Goal: Information Seeking & Learning: Learn about a topic

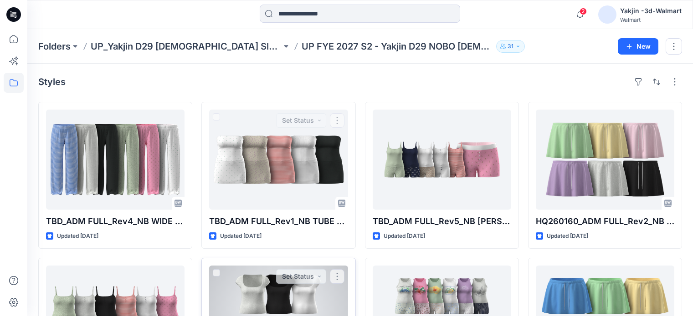
scroll to position [182, 0]
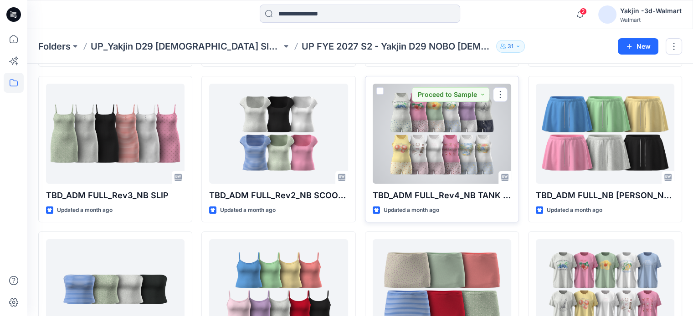
click at [445, 157] on div at bounding box center [441, 134] width 138 height 100
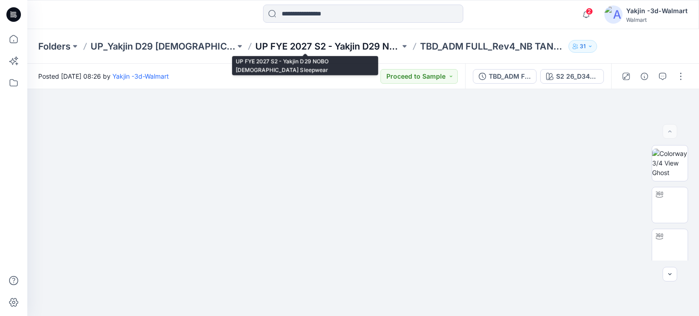
click at [279, 50] on p "UP FYE 2027 S2 - Yakjin D29 NOBO [DEMOGRAPHIC_DATA] Sleepwear" at bounding box center [327, 46] width 145 height 13
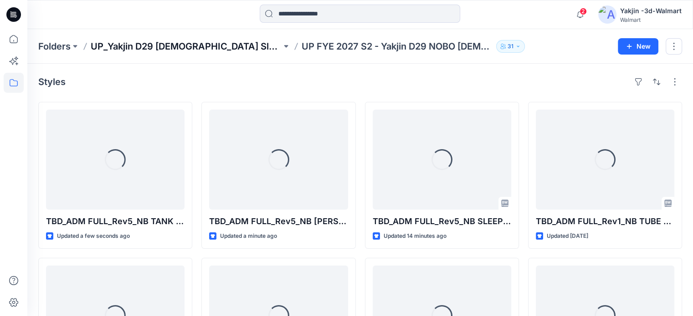
click at [185, 42] on p "UP_Yakjin D29 [DEMOGRAPHIC_DATA] Sleep" at bounding box center [186, 46] width 191 height 13
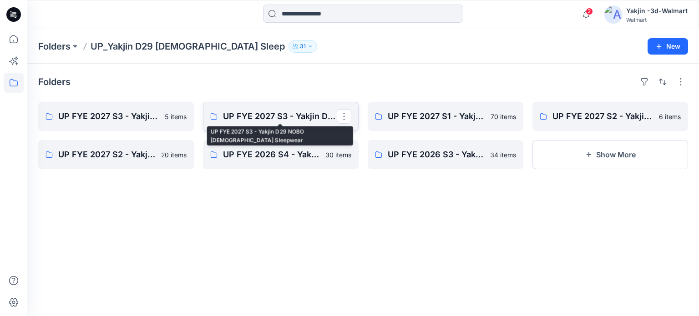
click at [311, 115] on p "UP FYE 2027 S3 - Yakjin D29 NOBO [DEMOGRAPHIC_DATA] Sleepwear" at bounding box center [280, 116] width 114 height 13
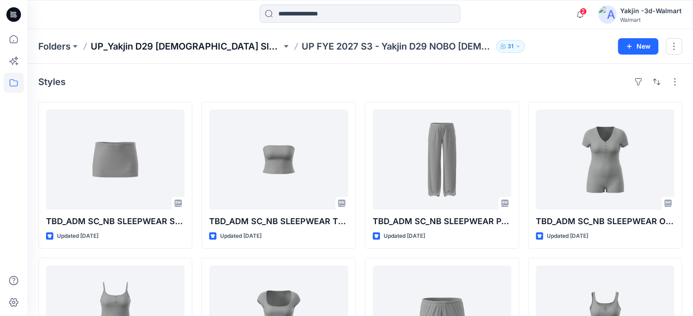
click at [201, 42] on p "UP_Yakjin D29 [DEMOGRAPHIC_DATA] Sleep" at bounding box center [186, 46] width 191 height 13
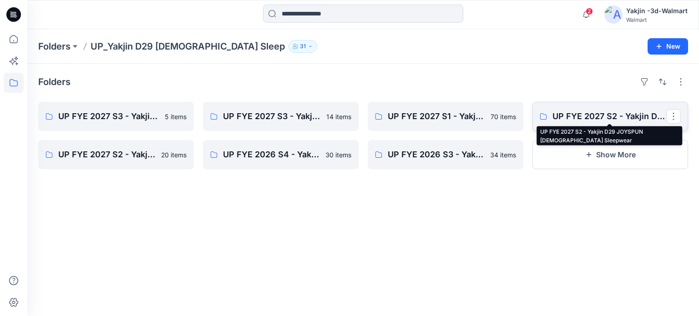
click at [580, 118] on p "UP FYE 2027 S2 - Yakjin D29 JOYSPUN [DEMOGRAPHIC_DATA] Sleepwear" at bounding box center [610, 116] width 114 height 13
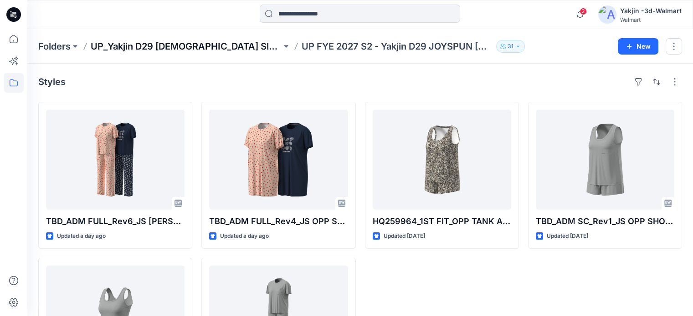
click at [177, 47] on p "UP_Yakjin D29 [DEMOGRAPHIC_DATA] Sleep" at bounding box center [186, 46] width 191 height 13
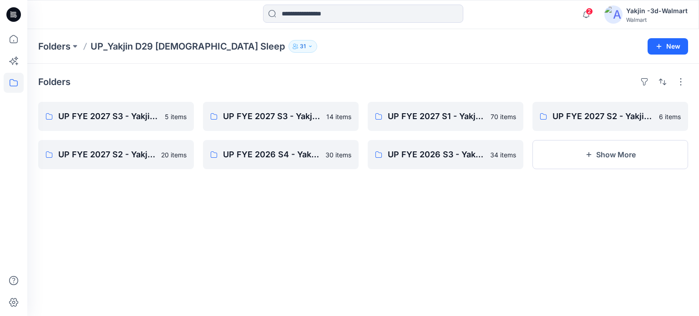
click at [484, 214] on div "Folders UP FYE 2027 S3 - Yakjin D29 JOYSPUN [DEMOGRAPHIC_DATA] Sleepwear 5 item…" at bounding box center [363, 190] width 672 height 253
click at [291, 251] on div "Folders UP FYE 2027 S3 - Yakjin D29 JOYSPUN [DEMOGRAPHIC_DATA] Sleepwear 5 item…" at bounding box center [363, 190] width 672 height 253
click at [97, 153] on p "UP FYE 2027 S2 - Yakjin D29 NOBO [DEMOGRAPHIC_DATA] Sleepwear" at bounding box center [115, 154] width 114 height 13
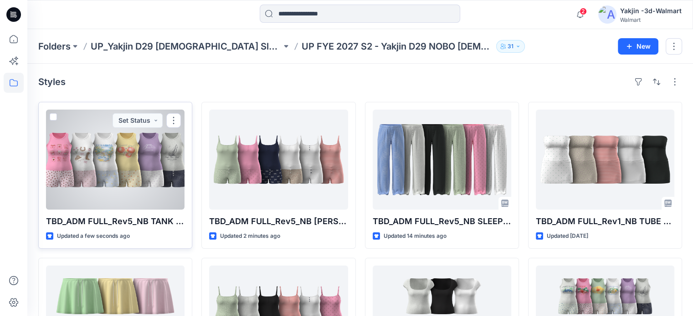
click at [146, 199] on div at bounding box center [115, 160] width 138 height 100
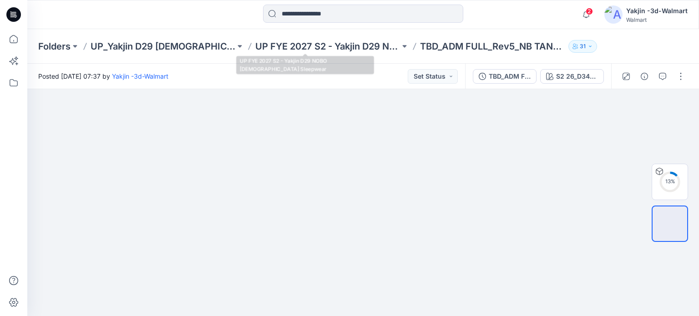
click at [326, 36] on div "Folders UP_Yakjin D29 [DEMOGRAPHIC_DATA] Sleep UP FYE 2027 S2 - Yakjin D29 NOBO…" at bounding box center [363, 46] width 672 height 35
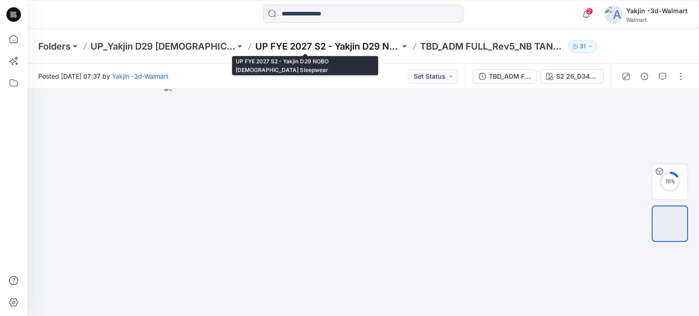
click at [326, 50] on p "UP FYE 2027 S2 - Yakjin D29 NOBO [DEMOGRAPHIC_DATA] Sleepwear" at bounding box center [327, 46] width 145 height 13
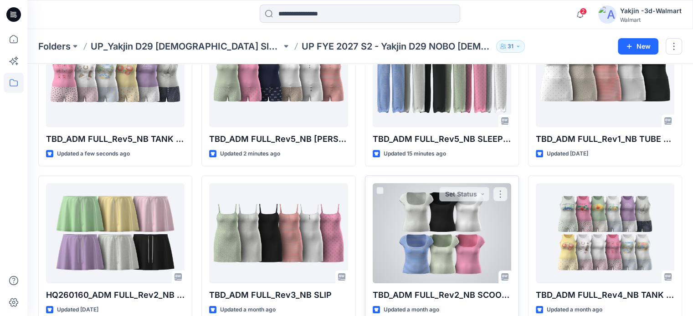
scroll to position [137, 0]
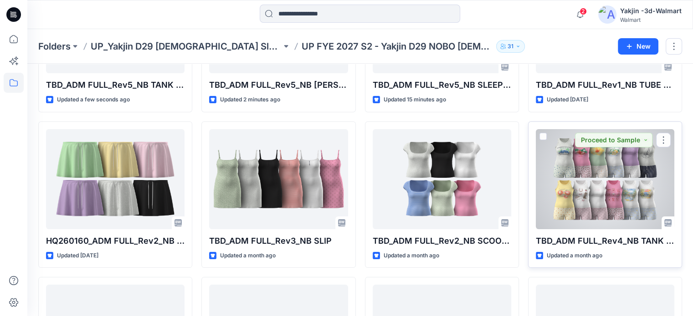
click at [560, 187] on div at bounding box center [604, 179] width 138 height 100
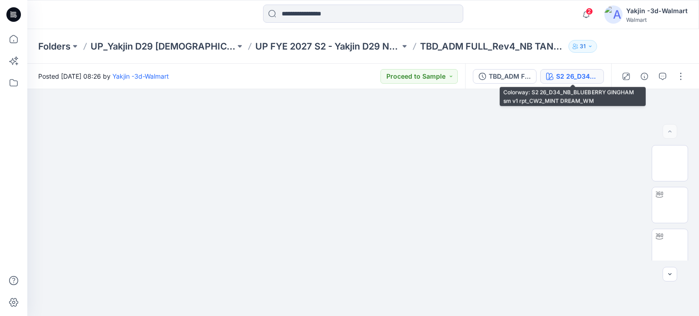
click at [560, 76] on div "S2 26_D34_NB_BLUEBERRY GINGHAM sm v1 rpt_CW2_MINT DREAM_WM" at bounding box center [577, 76] width 42 height 10
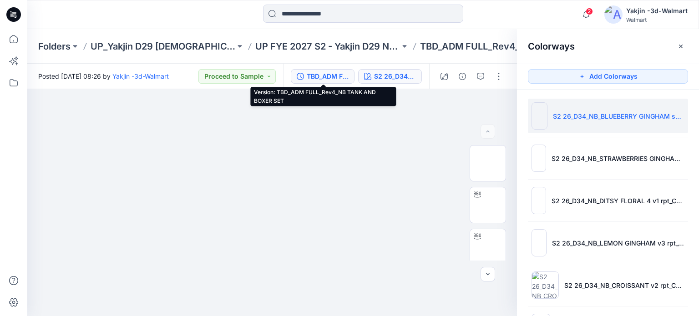
click at [336, 78] on div "TBD_ADM FULL_Rev4_NB TANK AND BOXER SET" at bounding box center [328, 76] width 42 height 10
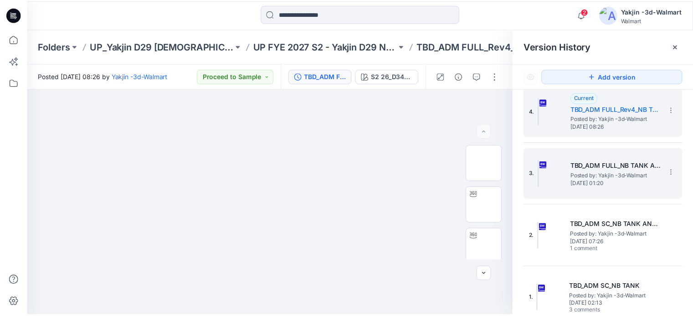
scroll to position [17, 0]
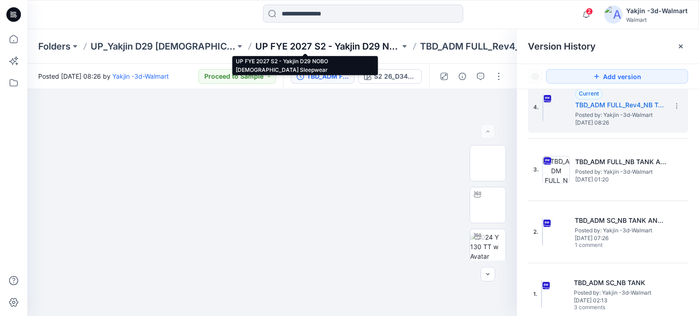
click at [280, 43] on p "UP FYE 2027 S2 - Yakjin D29 NOBO [DEMOGRAPHIC_DATA] Sleepwear" at bounding box center [327, 46] width 145 height 13
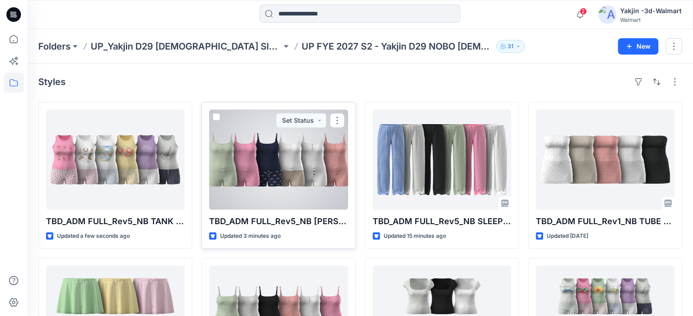
click at [264, 163] on div at bounding box center [278, 160] width 138 height 100
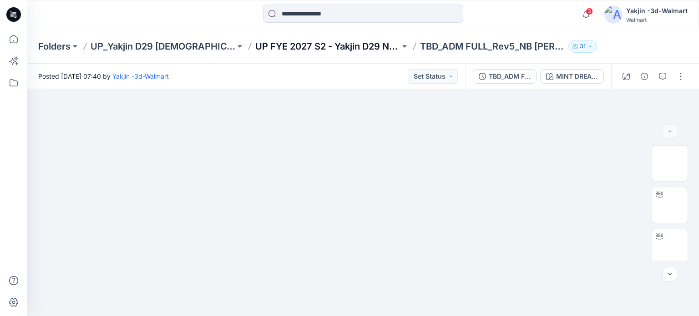
click at [342, 41] on p "UP FYE 2027 S2 - Yakjin D29 NOBO [DEMOGRAPHIC_DATA] Sleepwear" at bounding box center [327, 46] width 145 height 13
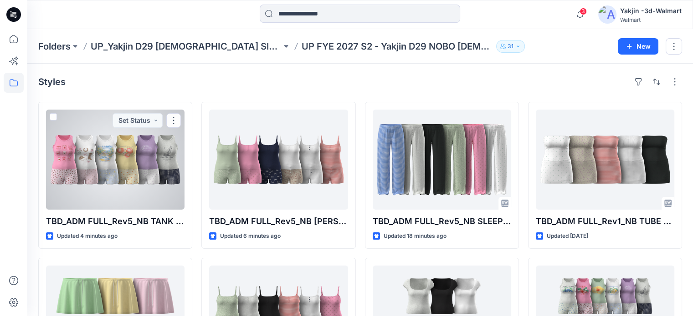
click at [110, 187] on div at bounding box center [115, 160] width 138 height 100
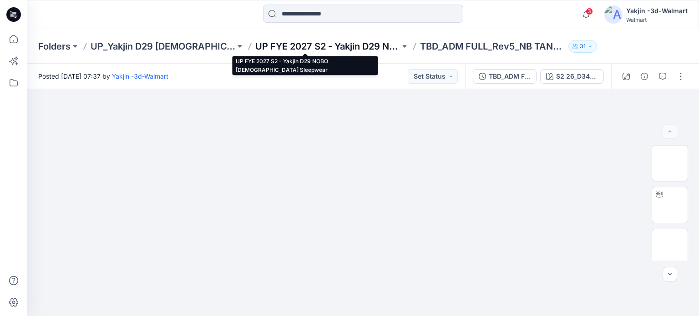
click at [338, 49] on p "UP FYE 2027 S2 - Yakjin D29 NOBO [DEMOGRAPHIC_DATA] Sleepwear" at bounding box center [327, 46] width 145 height 13
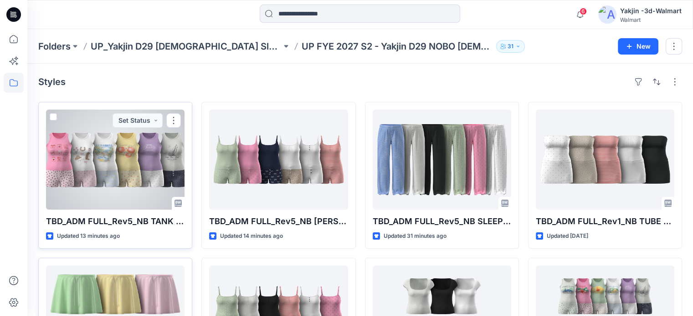
click at [129, 158] on div at bounding box center [115, 160] width 138 height 100
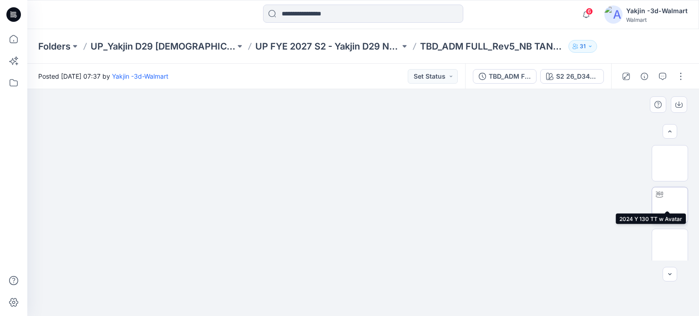
scroll to position [214, 0]
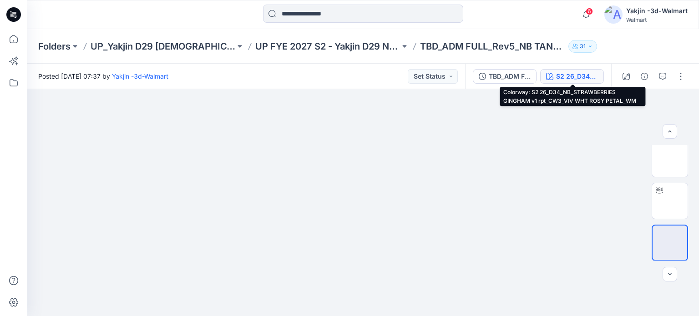
click at [589, 78] on div "S2 26_D34_NB_STRAWBERRIES GINGHAM v1 rpt_CW3_VIV WHT ROSY PETAL_WM" at bounding box center [577, 76] width 42 height 10
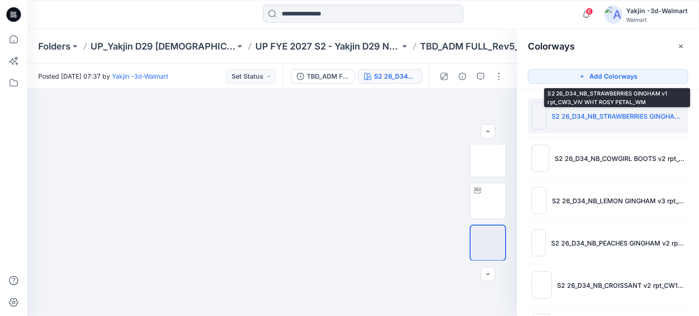
click at [617, 114] on p "S2 26_D34_NB_STRAWBERRIES GINGHAM v1 rpt_CW3_VIV WHT ROSY PETAL_WM" at bounding box center [618, 117] width 133 height 10
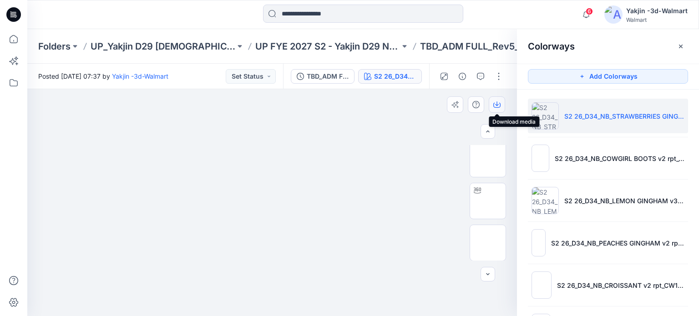
click at [498, 103] on icon "button" at bounding box center [497, 104] width 7 height 7
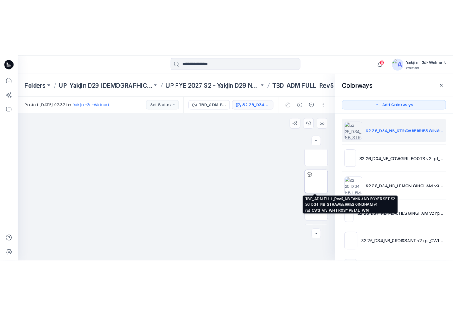
scroll to position [91, 0]
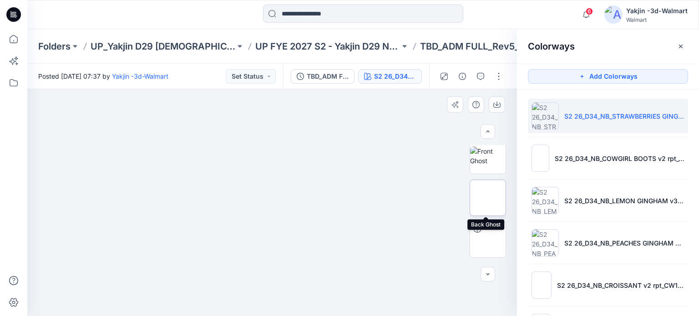
click at [488, 198] on img at bounding box center [488, 198] width 0 height 0
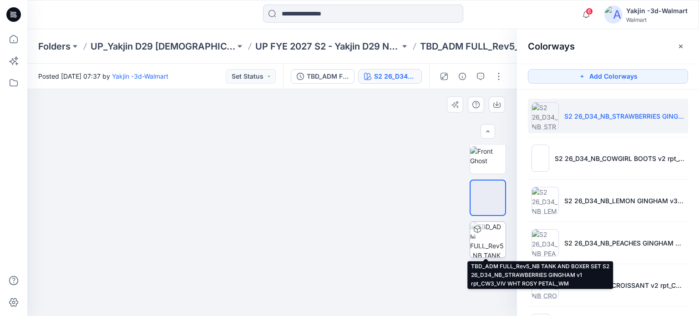
click at [487, 234] on img at bounding box center [488, 240] width 36 height 36
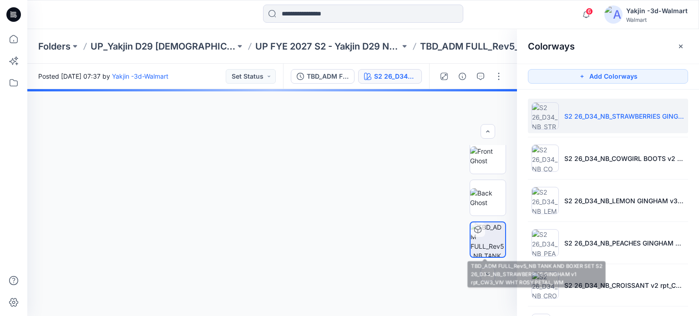
click at [490, 160] on img at bounding box center [488, 156] width 36 height 19
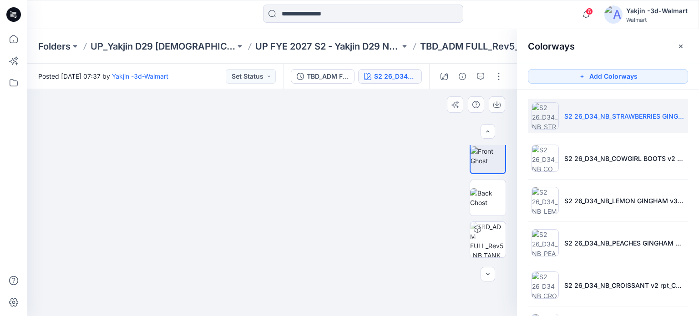
drag, startPoint x: 353, startPoint y: 246, endPoint x: 288, endPoint y: 255, distance: 65.6
click at [288, 255] on div at bounding box center [272, 202] width 490 height 227
click at [477, 199] on img at bounding box center [488, 197] width 36 height 19
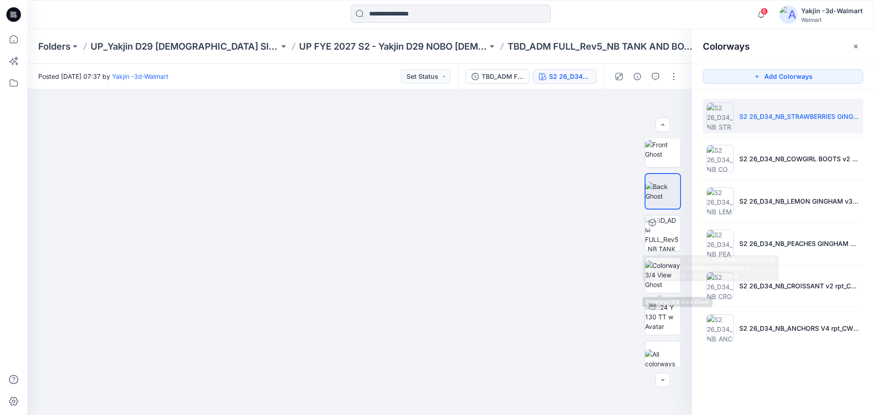
click at [692, 234] on ul "S2 26_D34_NB_STRAWBERRIES GINGHAM v1 rpt_CW3_VIV WHT ROSY PETAL_WM S2 26_D34_NB…" at bounding box center [783, 222] width 182 height 265
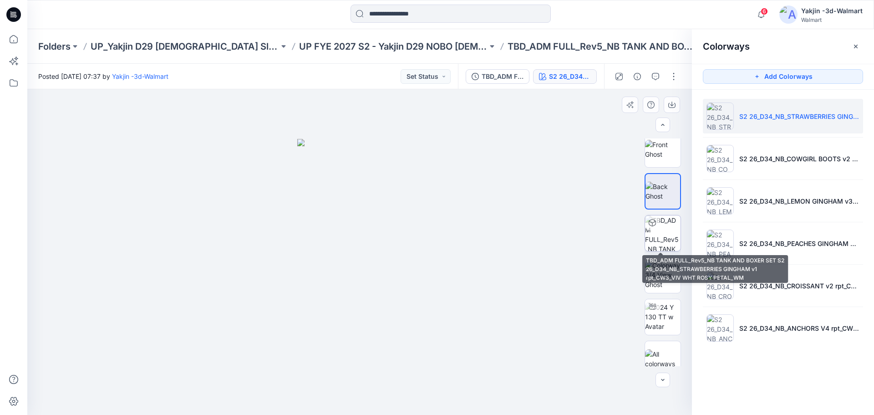
click at [662, 235] on img at bounding box center [663, 233] width 36 height 36
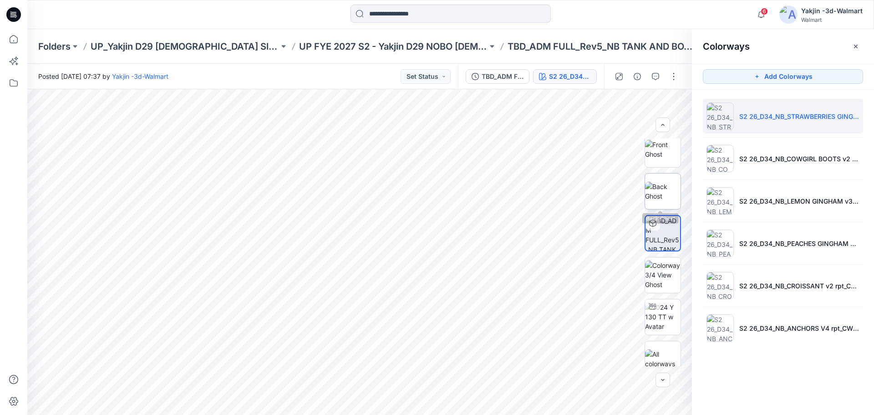
click at [662, 195] on img at bounding box center [663, 191] width 36 height 19
drag, startPoint x: 396, startPoint y: 280, endPoint x: 301, endPoint y: 285, distance: 94.8
click at [301, 285] on img at bounding box center [359, 277] width 125 height 276
click at [341, 284] on img at bounding box center [359, 277] width 125 height 276
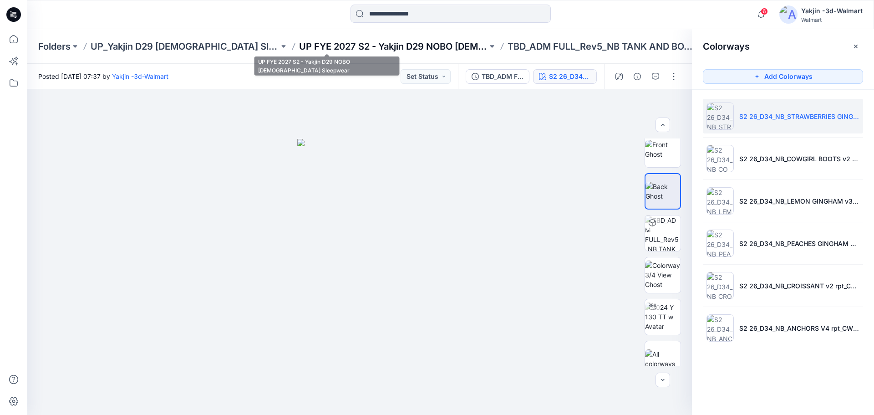
click at [387, 47] on p "UP FYE 2027 S2 - Yakjin D29 NOBO [DEMOGRAPHIC_DATA] Sleepwear" at bounding box center [393, 46] width 188 height 13
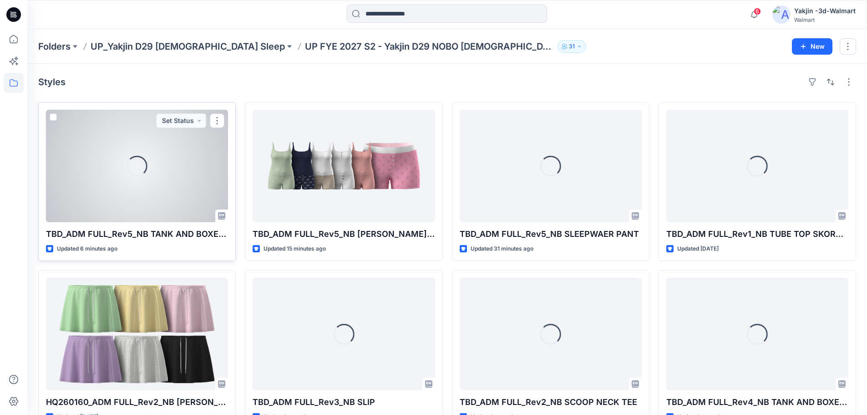
click at [162, 185] on div "Loading..." at bounding box center [137, 166] width 182 height 112
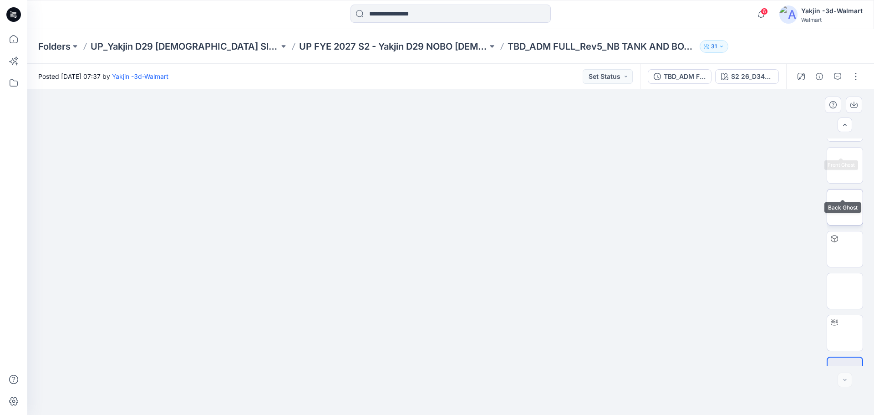
scroll to position [102, 0]
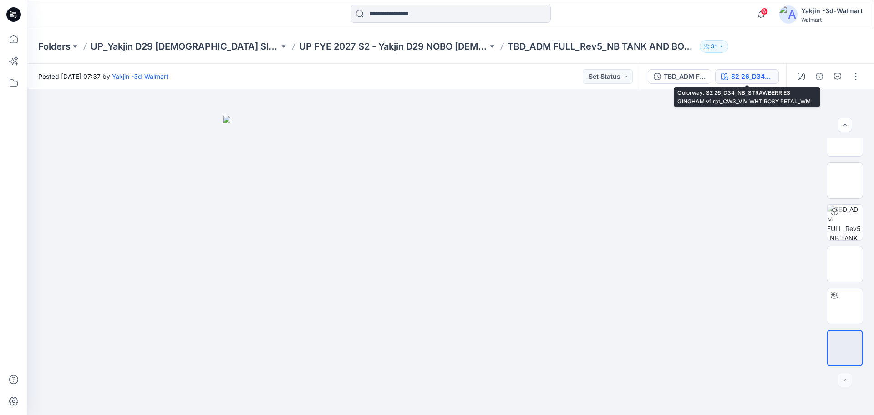
click at [692, 78] on div "S2 26_D34_NB_STRAWBERRIES GINGHAM v1 rpt_CW3_VIV WHT ROSY PETAL_WM" at bounding box center [752, 76] width 42 height 10
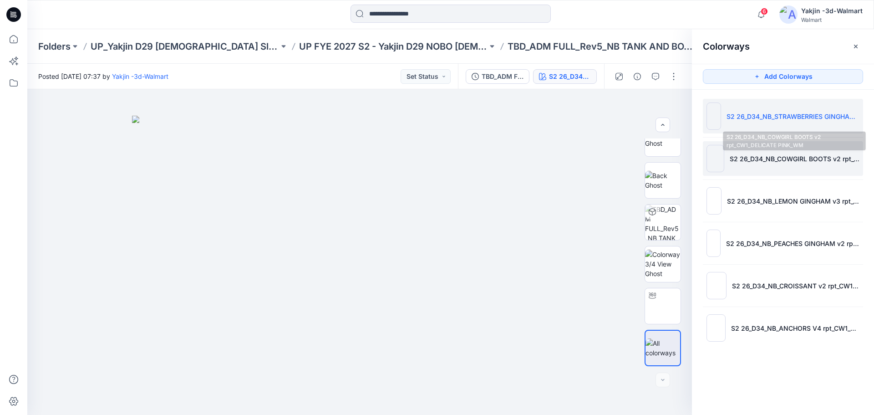
click at [692, 158] on p "S2 26_D34_NB_COWGIRL BOOTS v2 rpt_CW1_DELICATE PINK_WM" at bounding box center [795, 159] width 130 height 10
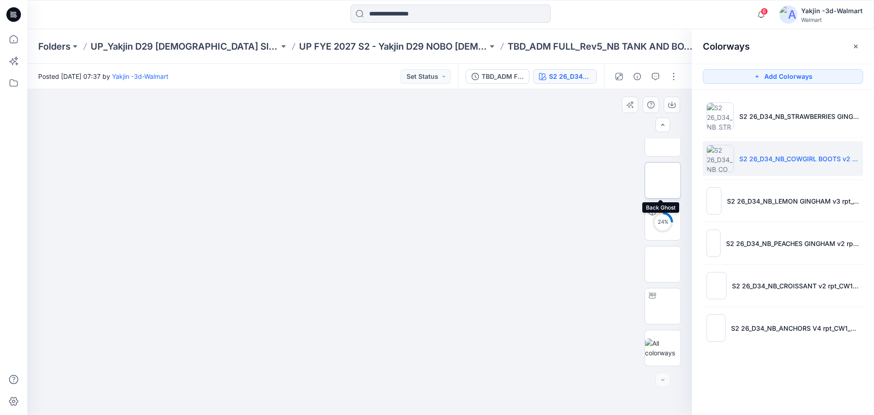
click at [663, 180] on img at bounding box center [663, 180] width 0 height 0
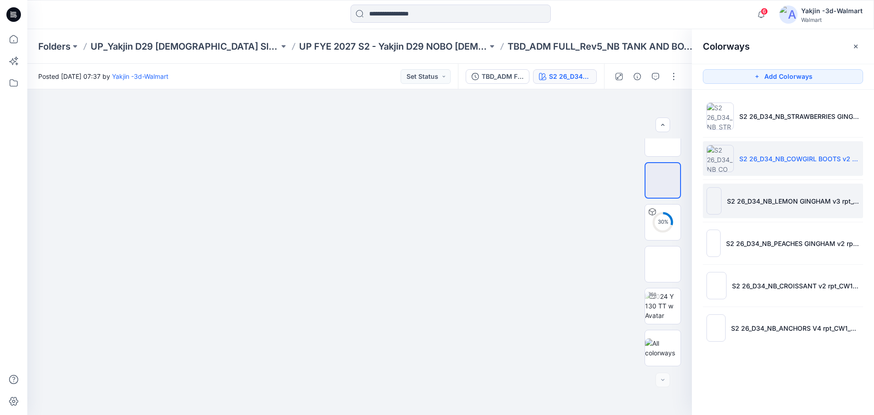
click at [692, 208] on li "S2 26_D34_NB_LEMON GINGHAM v3 rpt_CW2_VIVID WHITE XENON BLUE_WM" at bounding box center [783, 200] width 160 height 35
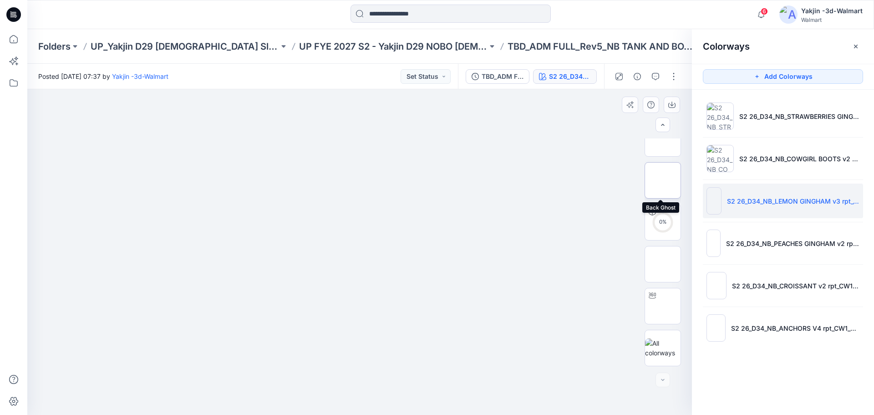
click at [663, 180] on img at bounding box center [663, 180] width 0 height 0
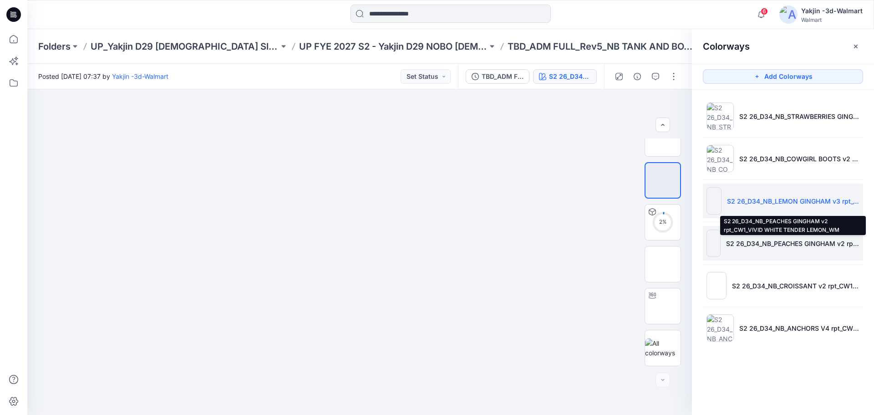
click at [692, 239] on p "S2 26_D34_NB_PEACHES GINGHAM v2 rpt_CW1_VIVID WHITE TENDER LEMON_WM" at bounding box center [792, 244] width 133 height 10
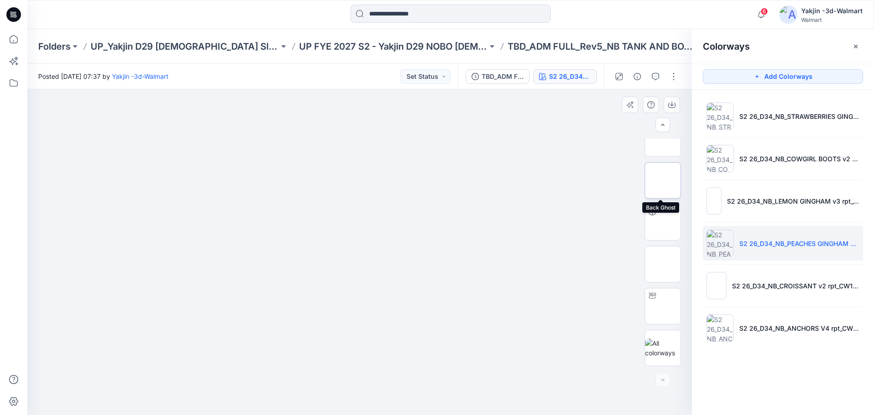
click at [663, 180] on img at bounding box center [663, 180] width 0 height 0
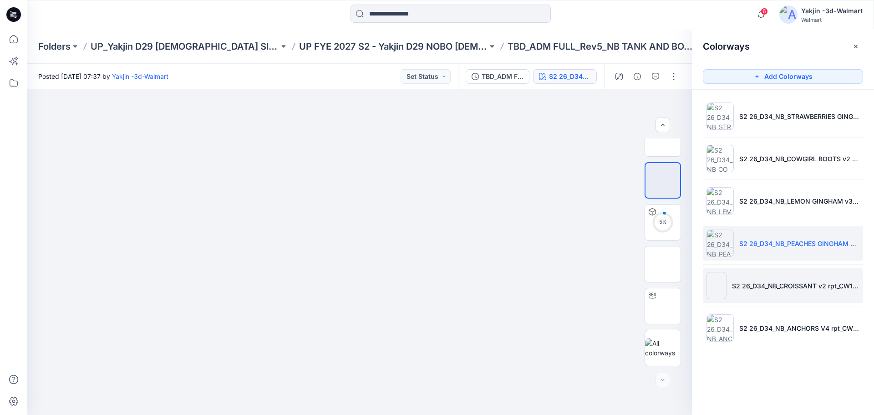
click at [692, 281] on p "S2 26_D34_NB_CROISSANT v2 rpt_CW1_VIVID WHT_WM" at bounding box center [795, 286] width 127 height 10
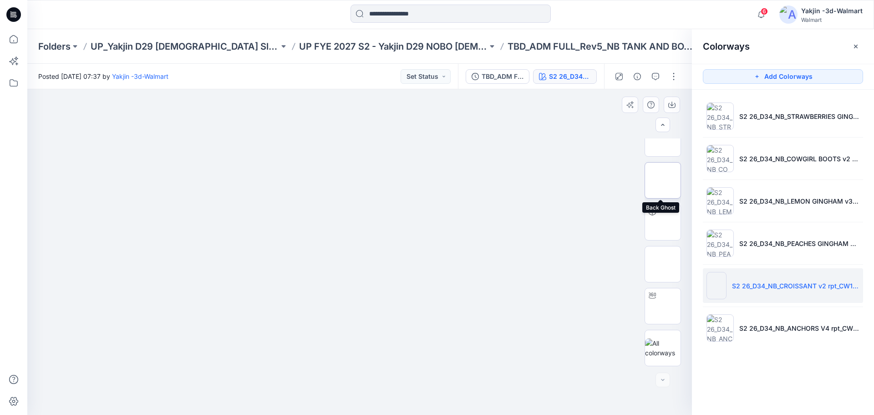
click at [663, 180] on img at bounding box center [663, 180] width 0 height 0
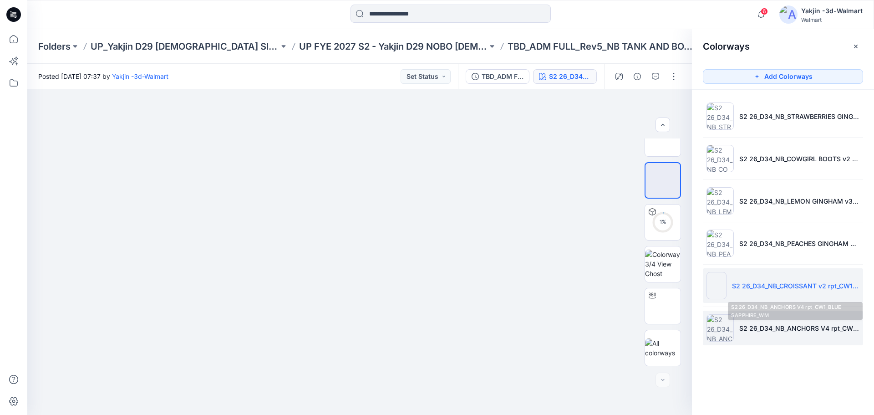
click at [692, 316] on li "S2 26_D34_NB_ANCHORS V4 rpt_CW1_BLUE SAPPHIRE_WM" at bounding box center [783, 328] width 160 height 35
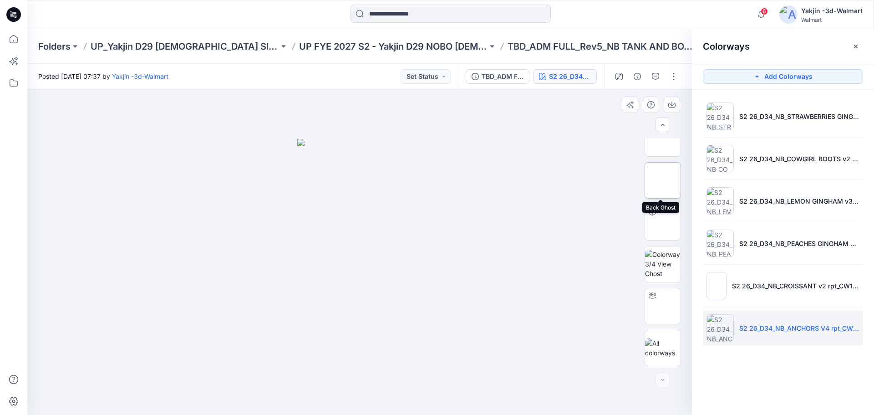
click at [663, 180] on img at bounding box center [663, 180] width 0 height 0
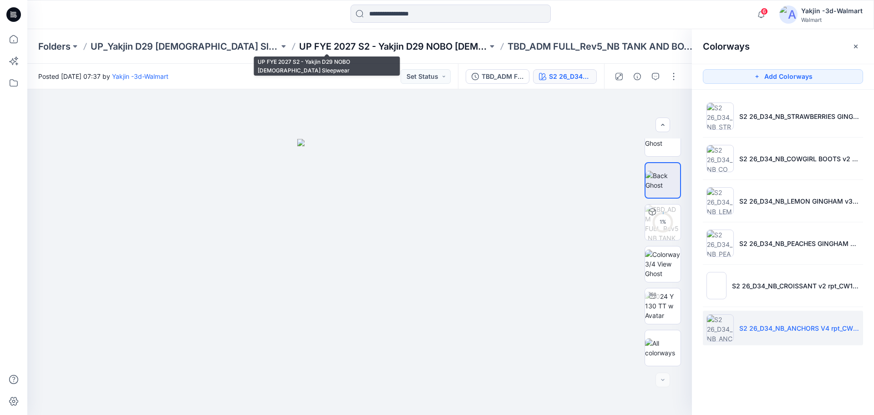
click at [334, 41] on p "UP FYE 2027 S2 - Yakjin D29 NOBO [DEMOGRAPHIC_DATA] Sleepwear" at bounding box center [393, 46] width 188 height 13
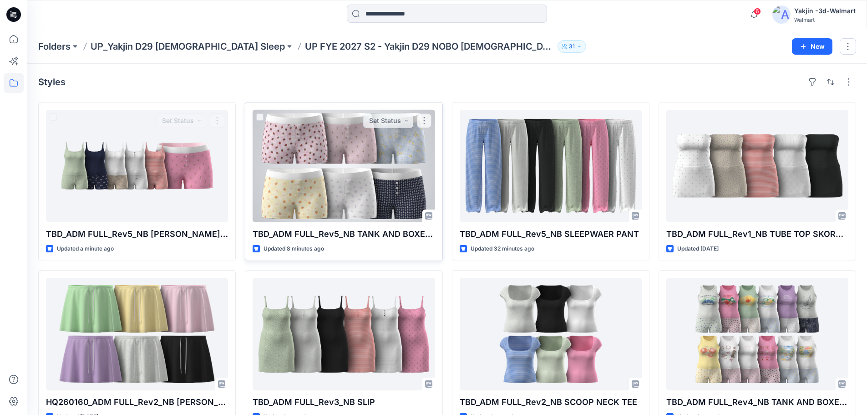
click at [327, 162] on div at bounding box center [344, 166] width 182 height 112
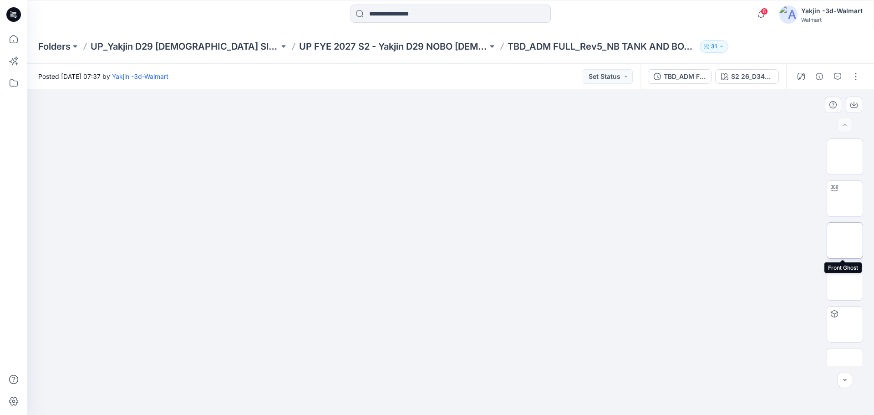
click at [692, 240] on img at bounding box center [845, 240] width 0 height 0
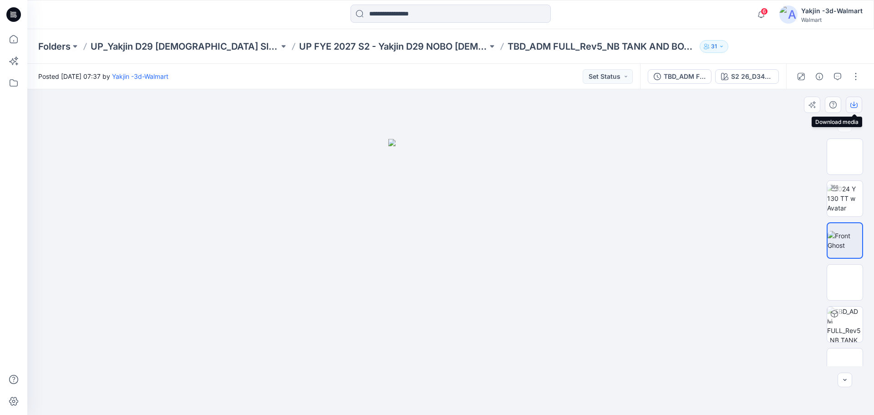
click at [692, 107] on icon "button" at bounding box center [853, 105] width 7 height 5
click at [638, 167] on div at bounding box center [450, 252] width 847 height 326
click at [692, 78] on div "S2 26_D34_NB_STRAWBERRIES GINGHAM v1 rpt_CW3_VIV WHT ROSY PETAL_WM" at bounding box center [752, 76] width 42 height 10
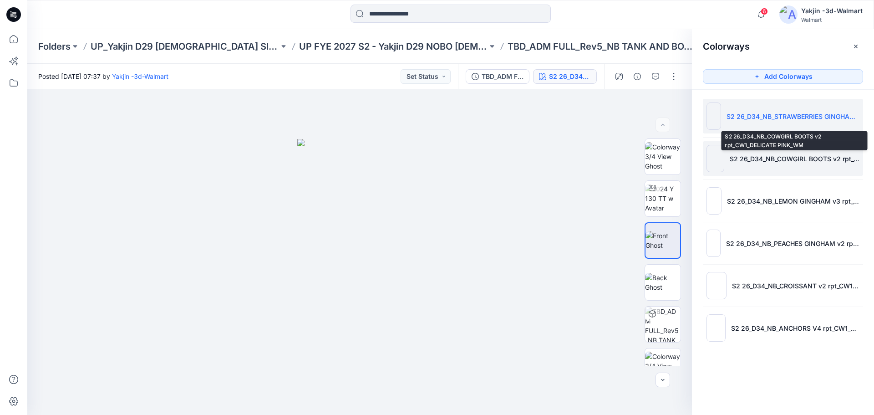
click at [692, 159] on p "S2 26_D34_NB_COWGIRL BOOTS v2 rpt_CW1_DELICATE PINK_WM" at bounding box center [795, 159] width 130 height 10
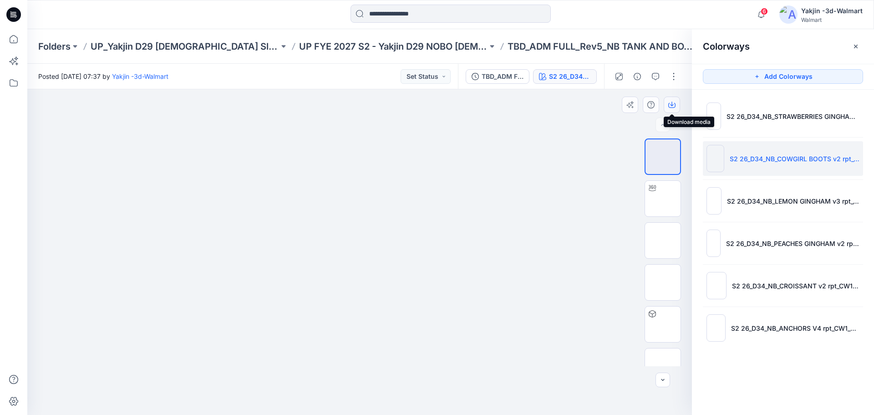
click at [673, 109] on button "button" at bounding box center [672, 105] width 16 height 16
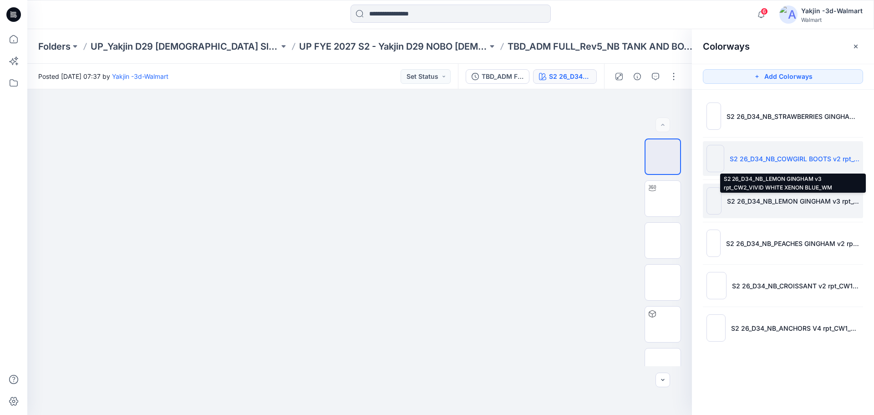
click at [692, 202] on p "S2 26_D34_NB_LEMON GINGHAM v3 rpt_CW2_VIVID WHITE XENON BLUE_WM" at bounding box center [793, 201] width 132 height 10
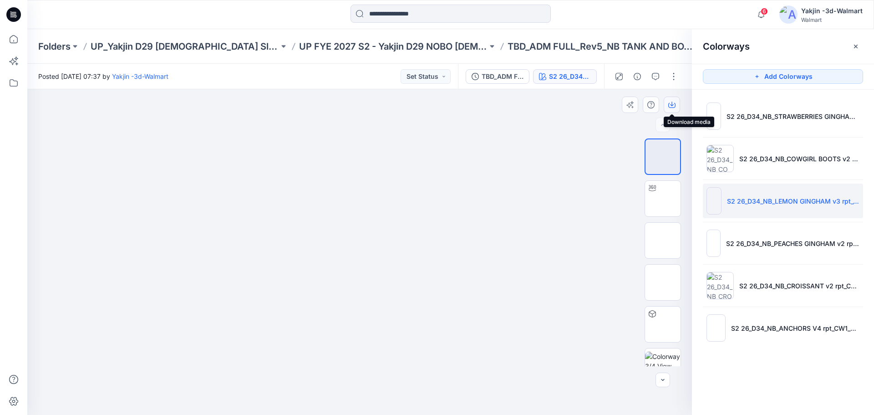
click at [670, 103] on icon "button" at bounding box center [671, 105] width 7 height 5
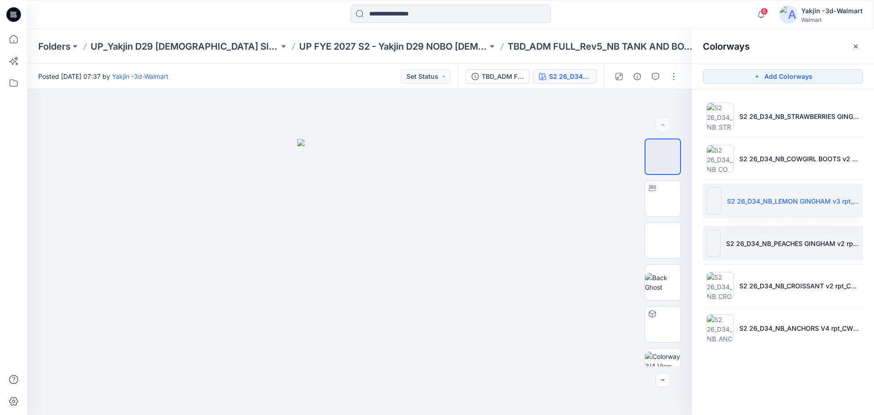
click at [692, 242] on p "S2 26_D34_NB_PEACHES GINGHAM v2 rpt_CW1_VIVID WHITE TENDER LEMON_WM" at bounding box center [799, 244] width 120 height 10
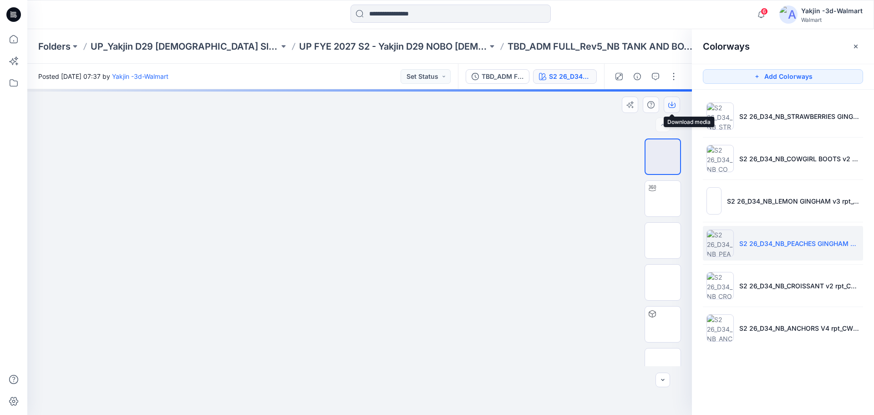
click at [673, 105] on icon "button" at bounding box center [671, 104] width 7 height 7
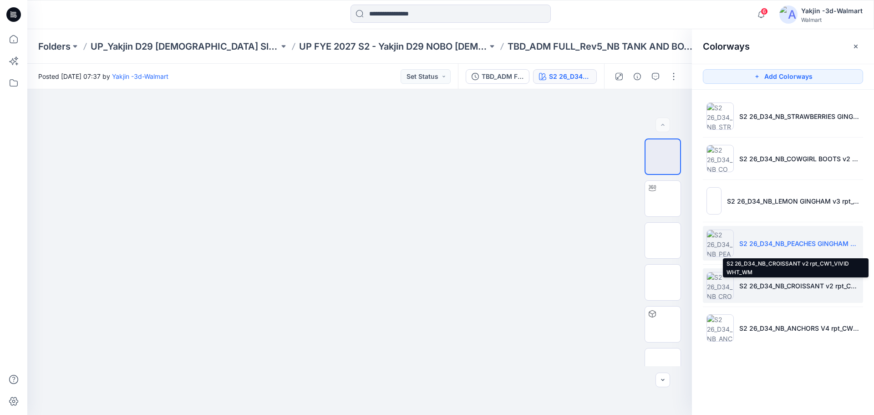
click at [692, 286] on p "S2 26_D34_NB_CROISSANT v2 rpt_CW1_VIVID WHT_WM" at bounding box center [799, 286] width 120 height 10
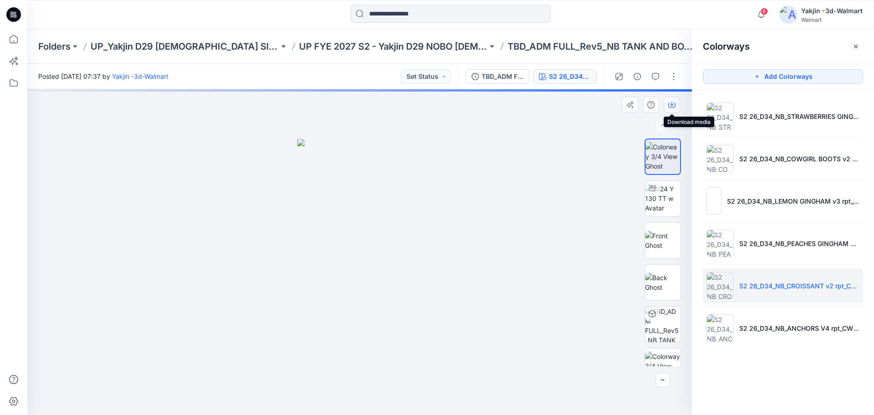
click at [671, 101] on button "button" at bounding box center [672, 105] width 16 height 16
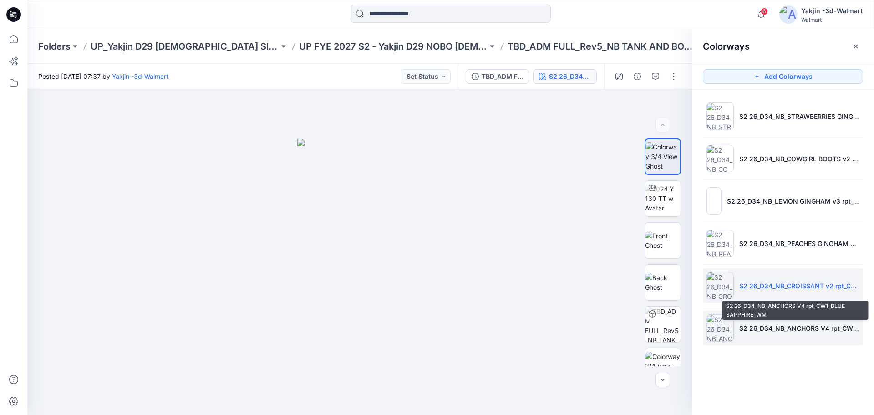
click at [692, 316] on p "S2 26_D34_NB_ANCHORS V4 rpt_CW1_BLUE SAPPHIRE_WM" at bounding box center [799, 328] width 120 height 10
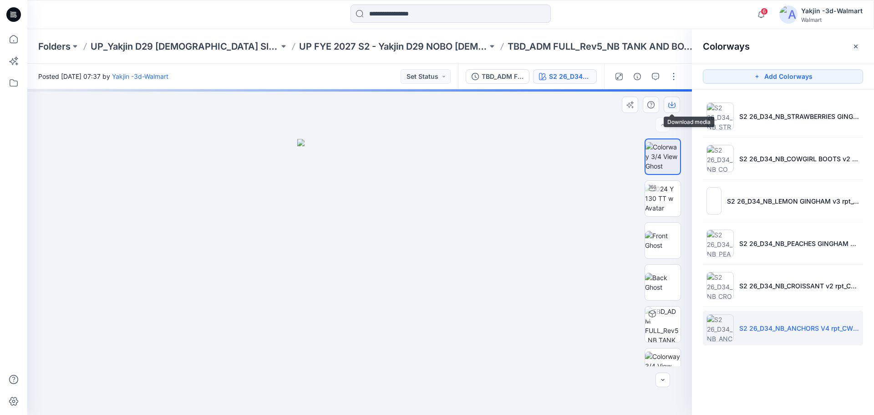
click at [672, 110] on button "button" at bounding box center [672, 105] width 16 height 16
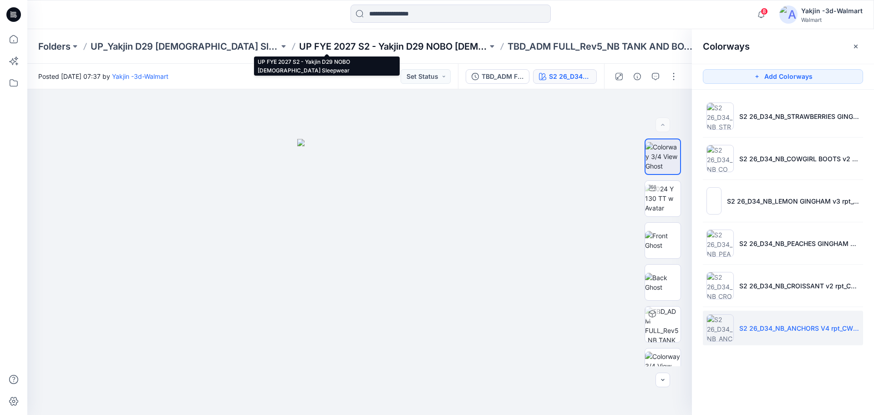
click at [360, 47] on p "UP FYE 2027 S2 - Yakjin D29 NOBO [DEMOGRAPHIC_DATA] Sleepwear" at bounding box center [393, 46] width 188 height 13
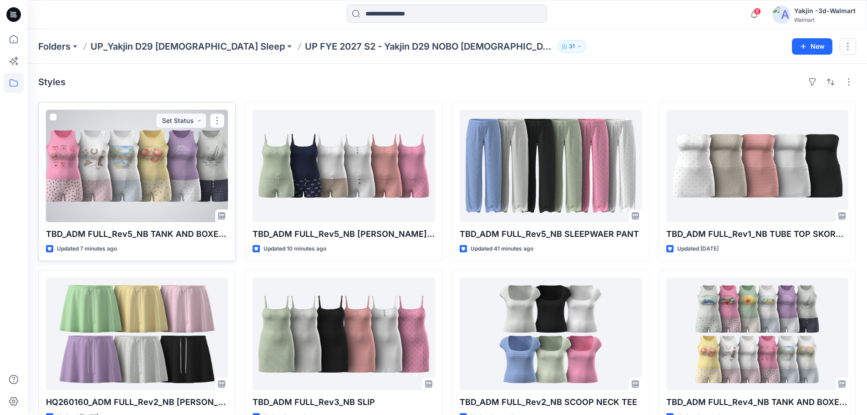
click at [178, 166] on div at bounding box center [137, 166] width 182 height 112
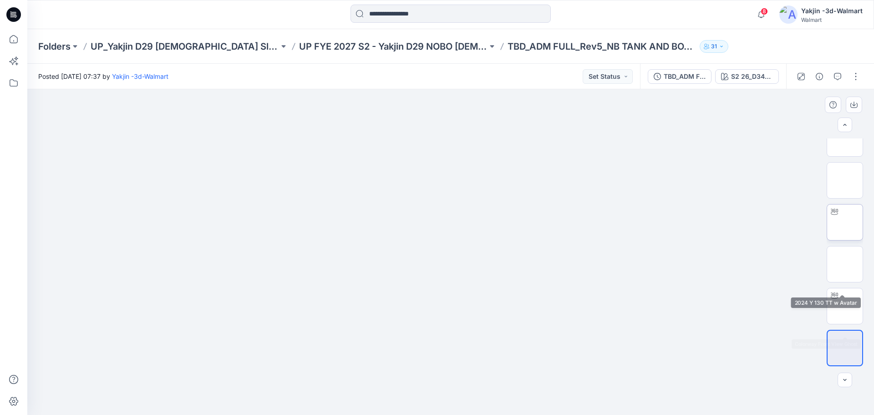
scroll to position [95, 0]
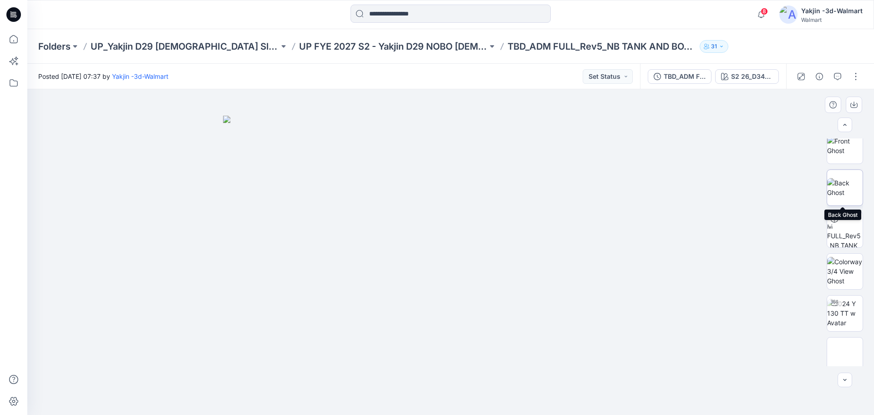
click at [692, 186] on img at bounding box center [845, 187] width 36 height 19
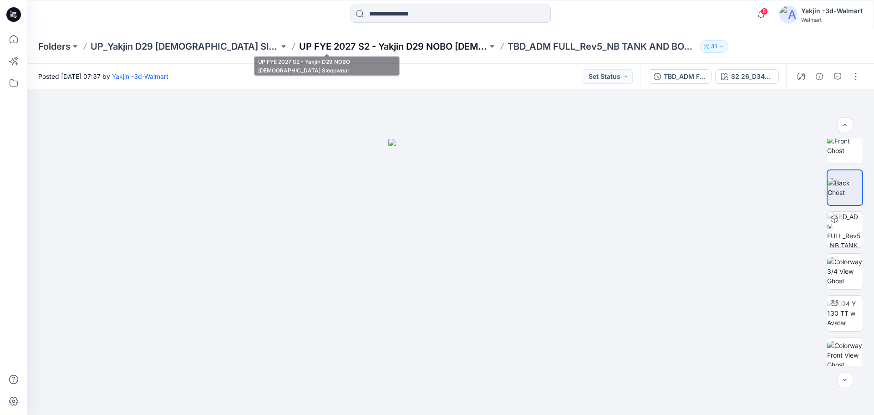
click at [351, 51] on p "UP FYE 2027 S2 - Yakjin D29 NOBO [DEMOGRAPHIC_DATA] Sleepwear" at bounding box center [393, 46] width 188 height 13
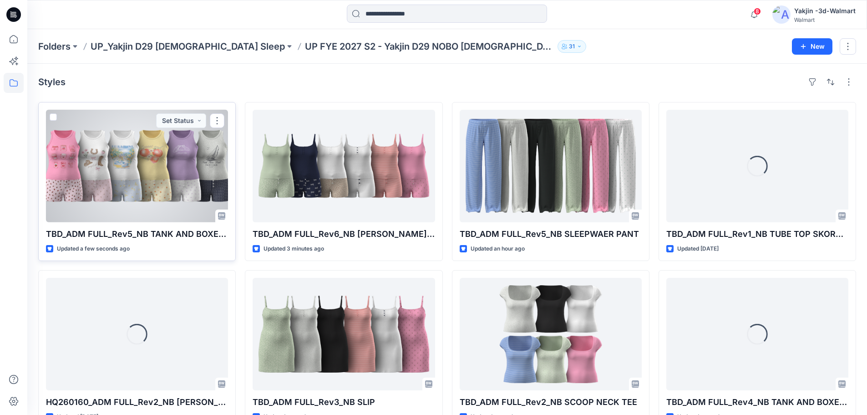
click at [141, 183] on div at bounding box center [137, 166] width 182 height 112
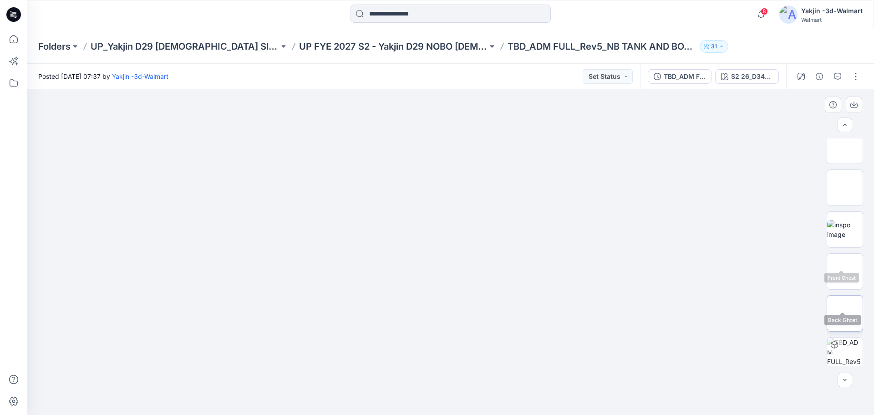
scroll to position [186, 0]
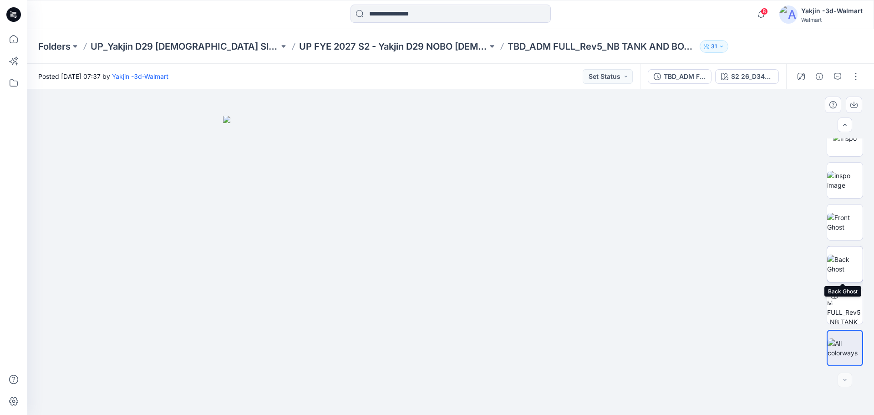
click at [692, 262] on img at bounding box center [845, 264] width 36 height 19
drag, startPoint x: 565, startPoint y: 315, endPoint x: 405, endPoint y: 314, distance: 159.8
click at [405, 314] on div at bounding box center [450, 252] width 847 height 326
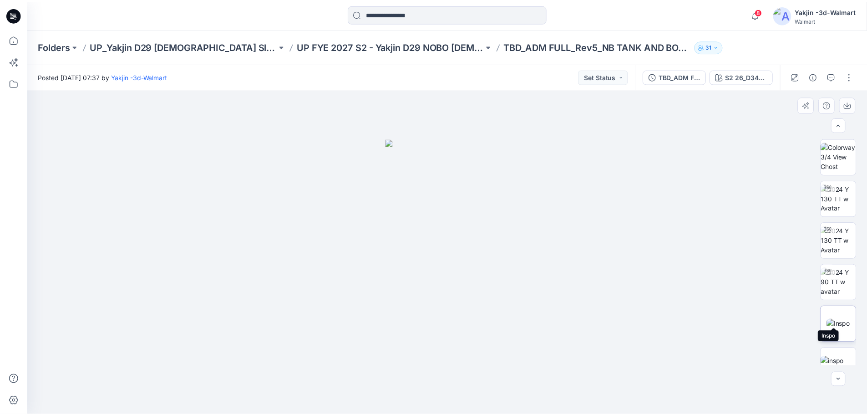
scroll to position [91, 0]
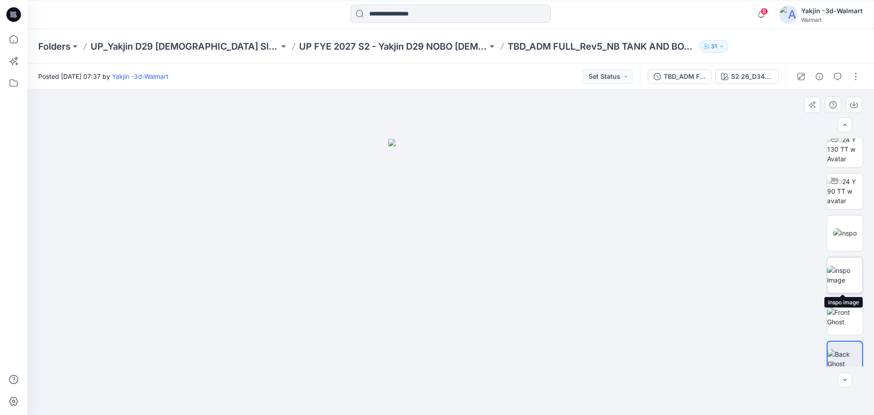
click at [692, 265] on img at bounding box center [845, 274] width 36 height 19
click at [692, 228] on img at bounding box center [845, 233] width 24 height 10
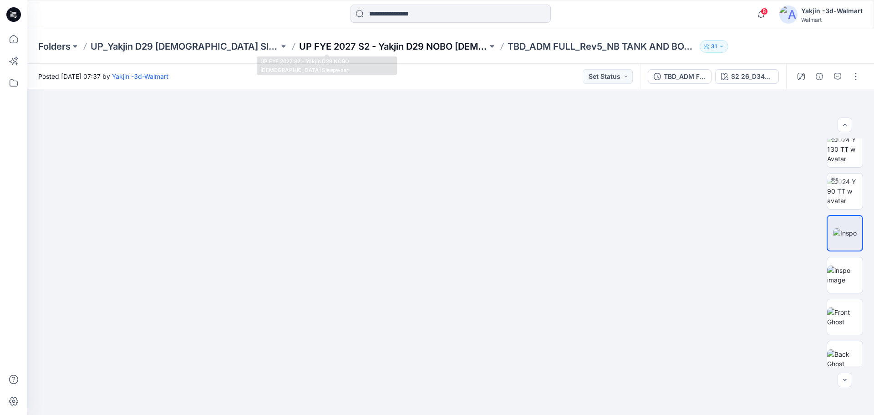
click at [387, 48] on p "UP FYE 2027 S2 - Yakjin D29 NOBO [DEMOGRAPHIC_DATA] Sleepwear" at bounding box center [393, 46] width 188 height 13
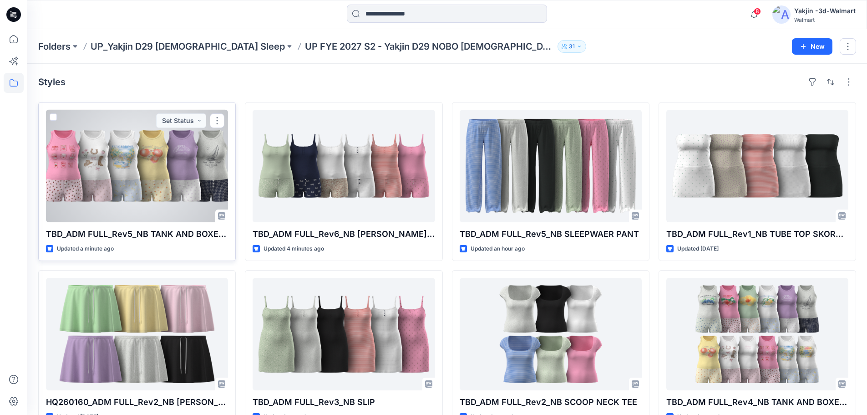
click at [162, 182] on div at bounding box center [137, 166] width 182 height 112
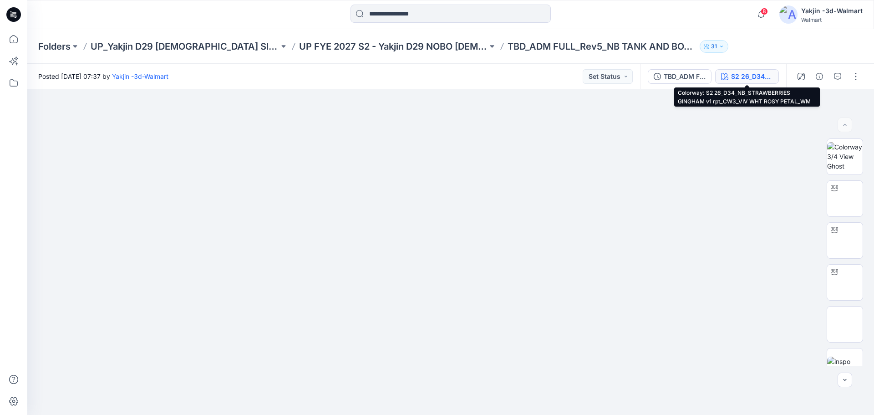
click at [692, 80] on div "S2 26_D34_NB_STRAWBERRIES GINGHAM v1 rpt_CW3_VIV WHT ROSY PETAL_WM" at bounding box center [752, 76] width 42 height 10
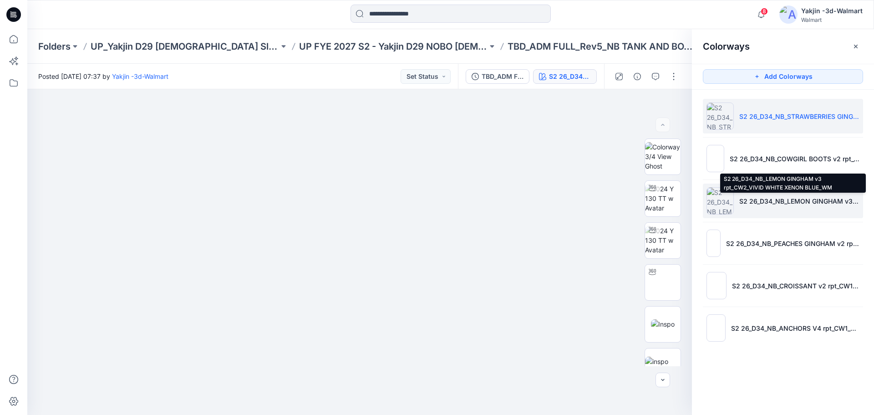
click at [692, 204] on p "S2 26_D34_NB_LEMON GINGHAM v3 rpt_CW2_VIVID WHITE XENON BLUE_WM" at bounding box center [799, 201] width 120 height 10
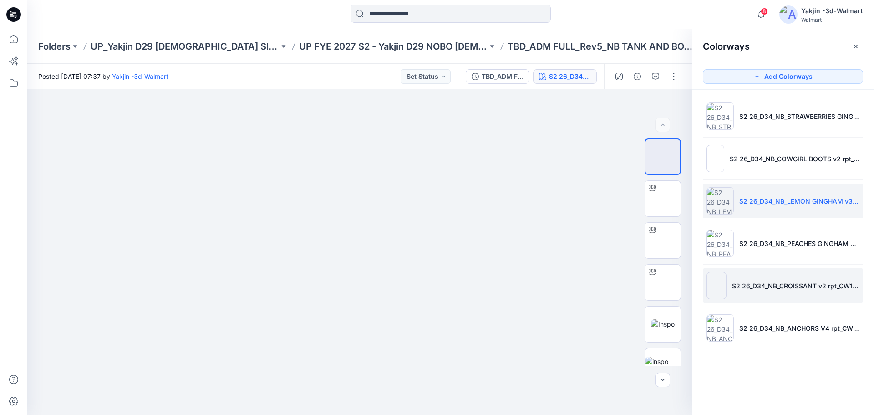
click at [692, 280] on img at bounding box center [717, 285] width 20 height 27
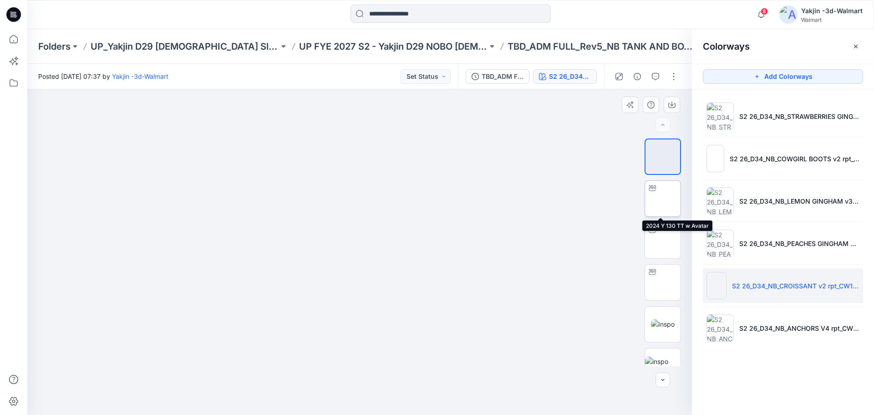
click at [663, 199] on img at bounding box center [663, 199] width 0 height 0
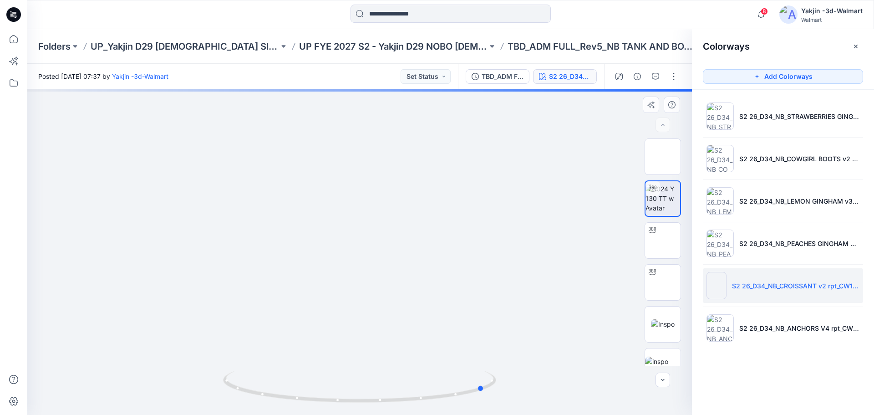
drag, startPoint x: 509, startPoint y: 363, endPoint x: 362, endPoint y: 362, distance: 147.1
click at [362, 316] on div at bounding box center [359, 252] width 665 height 326
drag, startPoint x: 365, startPoint y: 316, endPoint x: 431, endPoint y: 301, distance: 68.3
click at [431, 301] on img at bounding box center [398, 247] width 1833 height 1833
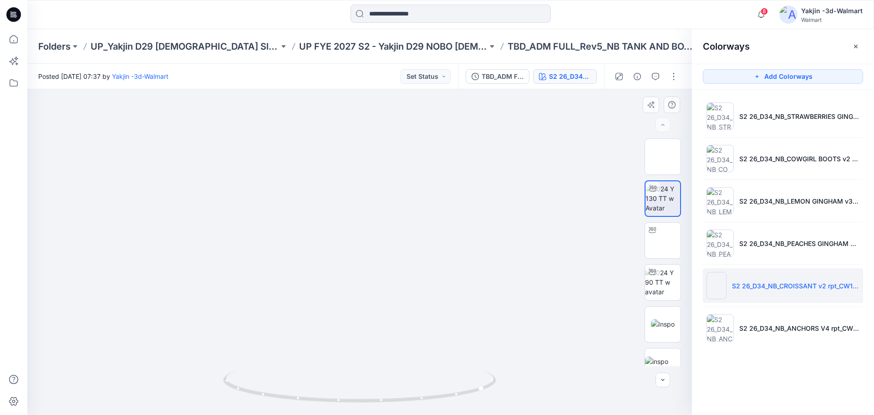
drag, startPoint x: 454, startPoint y: 342, endPoint x: 534, endPoint y: 300, distance: 90.4
click at [534, 300] on img at bounding box center [411, 215] width 1488 height 1488
drag, startPoint x: 487, startPoint y: 387, endPoint x: 647, endPoint y: 331, distance: 168.9
click at [647, 316] on div "S2 26_D34_NB_CROISSANT v2 rpt_CW1_VIVID WHT_WM Loading... Material Properties L…" at bounding box center [359, 252] width 665 height 326
click at [403, 35] on div "Folders UP_Yakjin D29 [DEMOGRAPHIC_DATA] Sleep UP FYE 2027 S2 - Yakjin D29 NOBO…" at bounding box center [450, 46] width 847 height 35
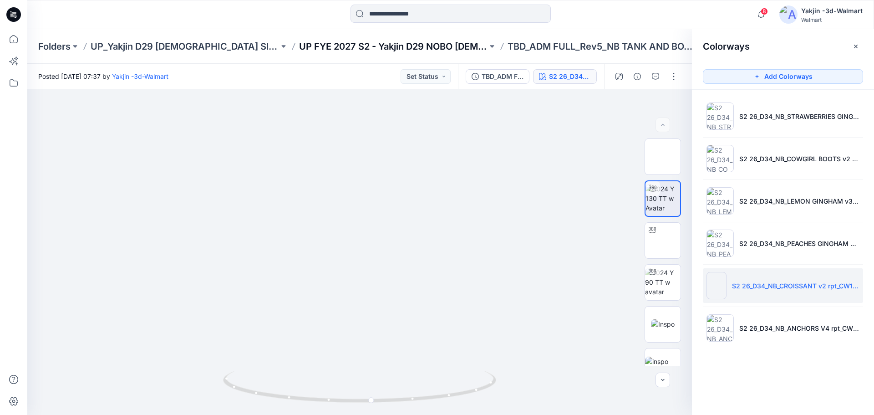
click at [376, 46] on p "UP FYE 2027 S2 - Yakjin D29 NOBO [DEMOGRAPHIC_DATA] Sleepwear" at bounding box center [393, 46] width 188 height 13
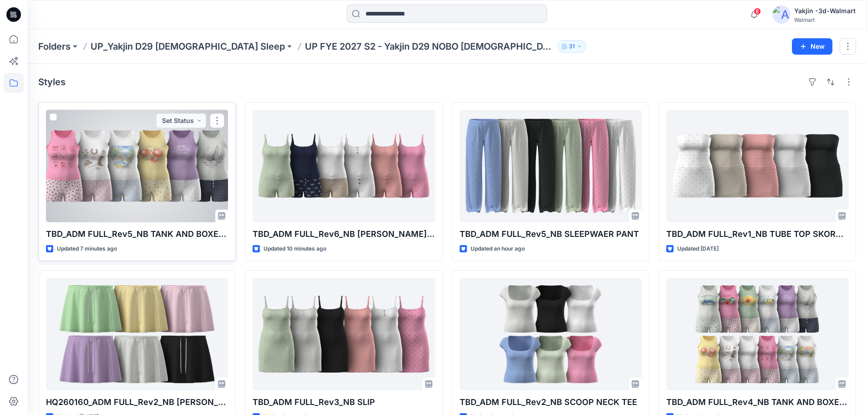
click at [164, 165] on div at bounding box center [137, 166] width 182 height 112
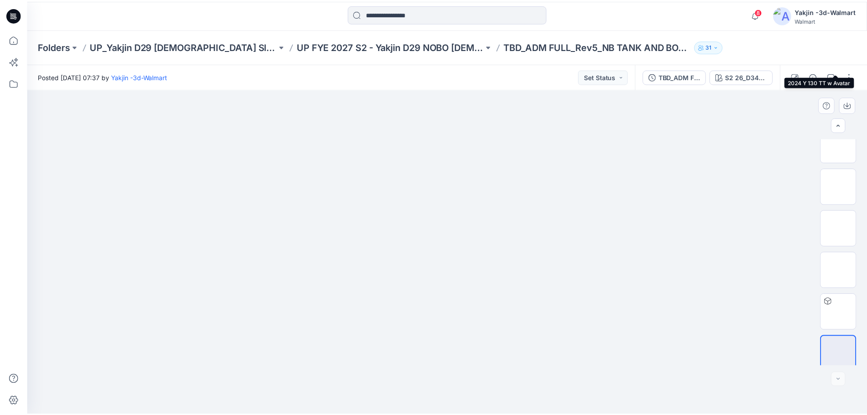
scroll to position [186, 0]
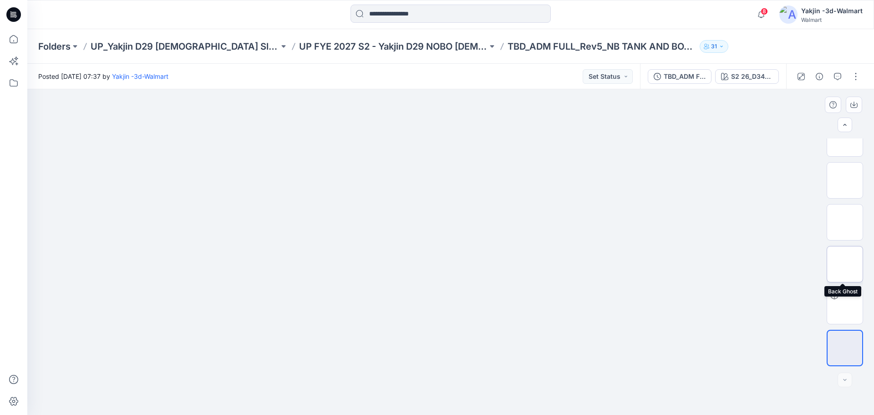
click at [692, 264] on img at bounding box center [845, 264] width 0 height 0
drag, startPoint x: 498, startPoint y: 319, endPoint x: 207, endPoint y: 272, distance: 294.7
click at [219, 310] on div at bounding box center [450, 252] width 847 height 326
click at [371, 43] on p "UP FYE 2027 S2 - Yakjin D29 NOBO [DEMOGRAPHIC_DATA] Sleepwear" at bounding box center [393, 46] width 188 height 13
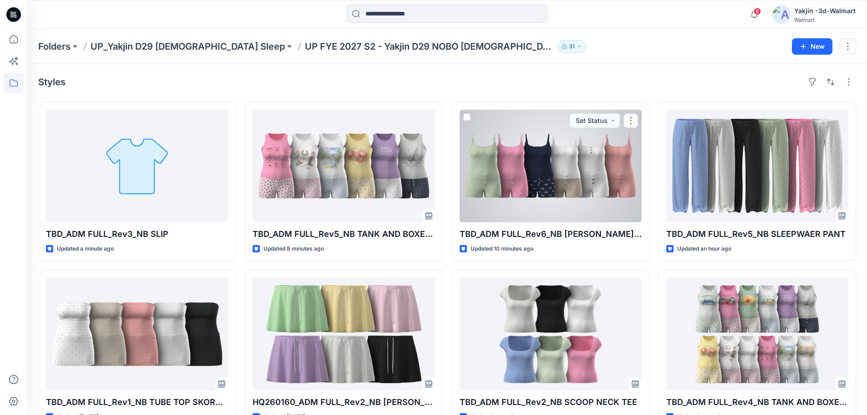
click at [496, 169] on div at bounding box center [551, 166] width 182 height 112
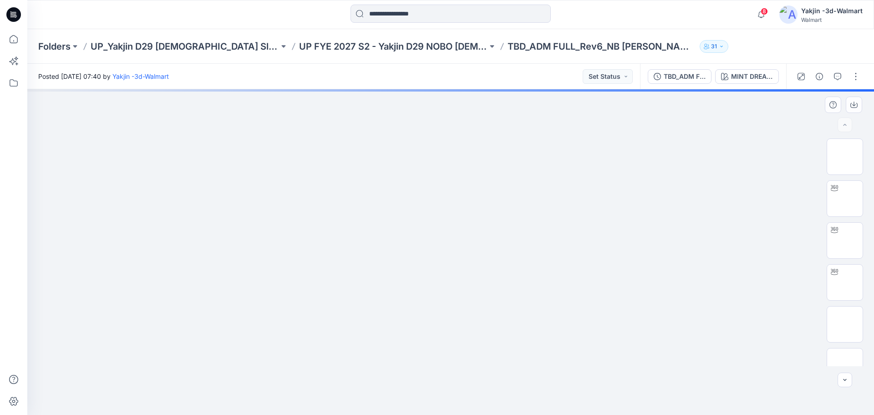
drag, startPoint x: 652, startPoint y: 326, endPoint x: 564, endPoint y: 339, distance: 89.2
click at [564, 316] on div at bounding box center [450, 252] width 847 height 326
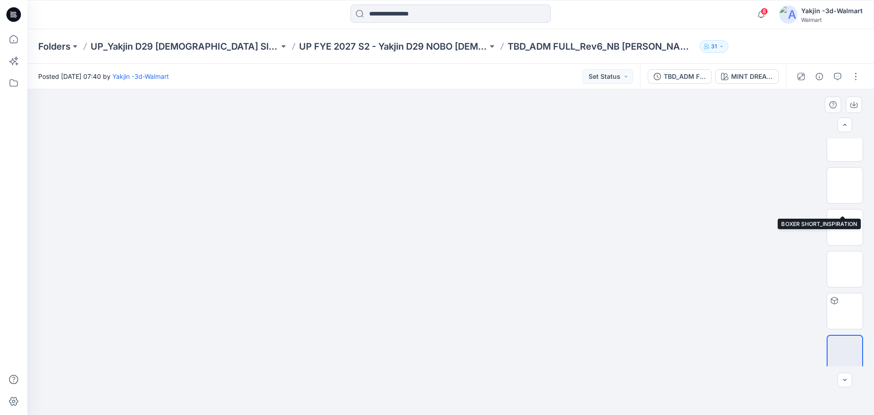
scroll to position [182, 0]
click at [692, 268] on img at bounding box center [845, 268] width 0 height 0
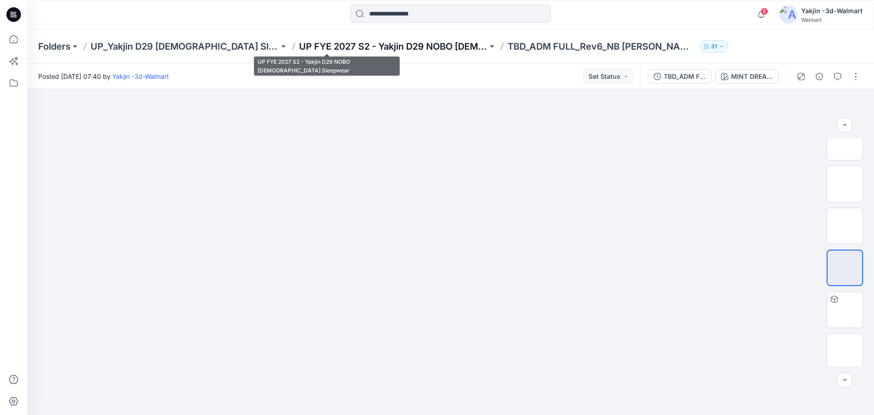
click at [391, 48] on p "UP FYE 2027 S2 - Yakjin D29 NOBO [DEMOGRAPHIC_DATA] Sleepwear" at bounding box center [393, 46] width 188 height 13
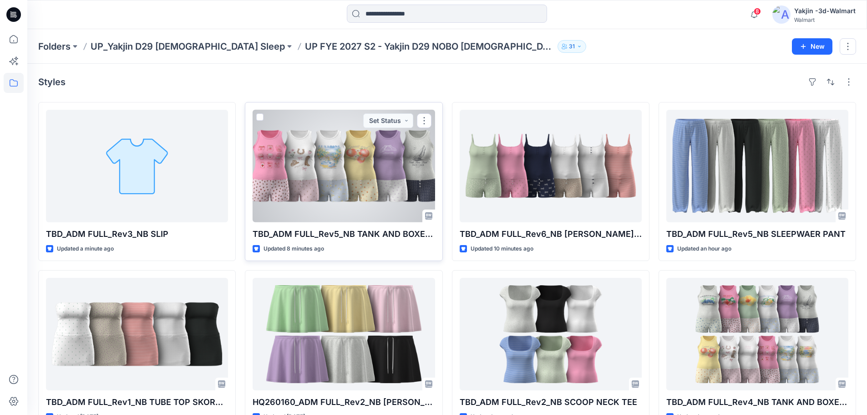
click at [394, 175] on div at bounding box center [344, 166] width 182 height 112
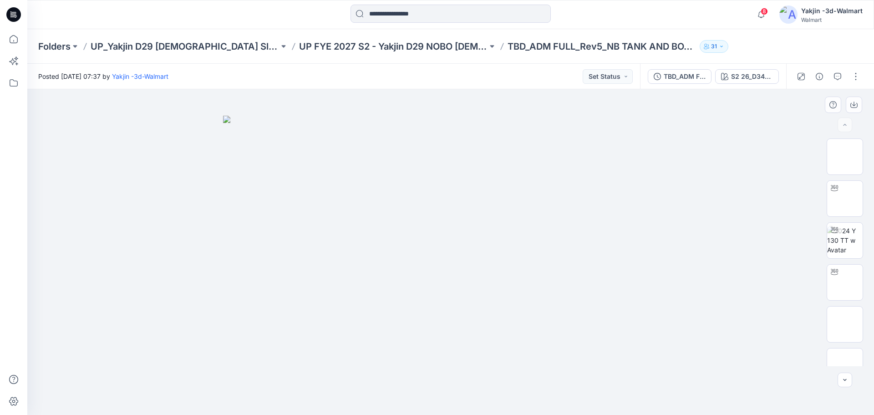
drag, startPoint x: 606, startPoint y: 234, endPoint x: 497, endPoint y: 282, distance: 119.6
click at [497, 282] on img at bounding box center [450, 266] width 455 height 300
click at [692, 281] on img at bounding box center [845, 282] width 36 height 29
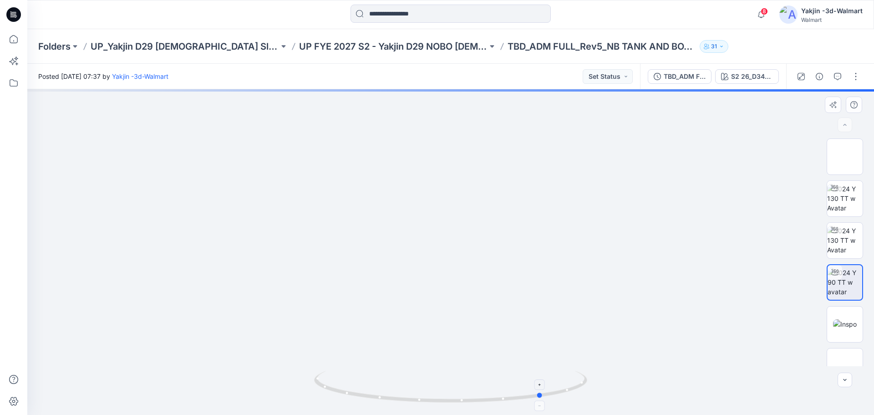
drag, startPoint x: 613, startPoint y: 377, endPoint x: 433, endPoint y: 395, distance: 181.2
click at [433, 316] on div at bounding box center [450, 252] width 847 height 326
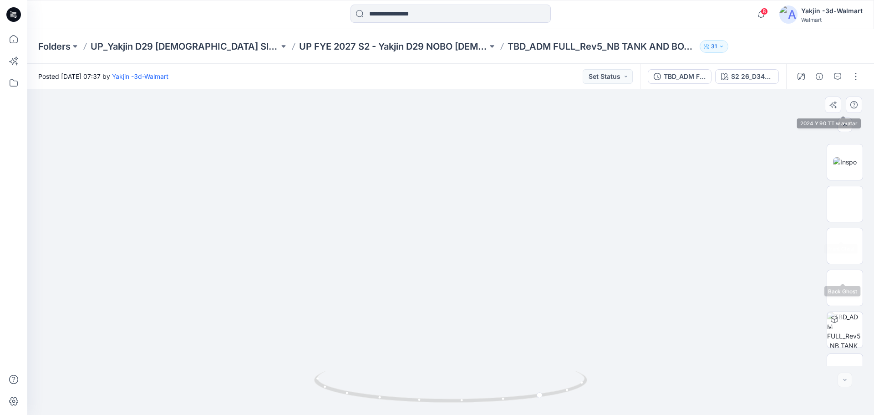
scroll to position [186, 0]
click at [692, 264] on img at bounding box center [845, 264] width 0 height 0
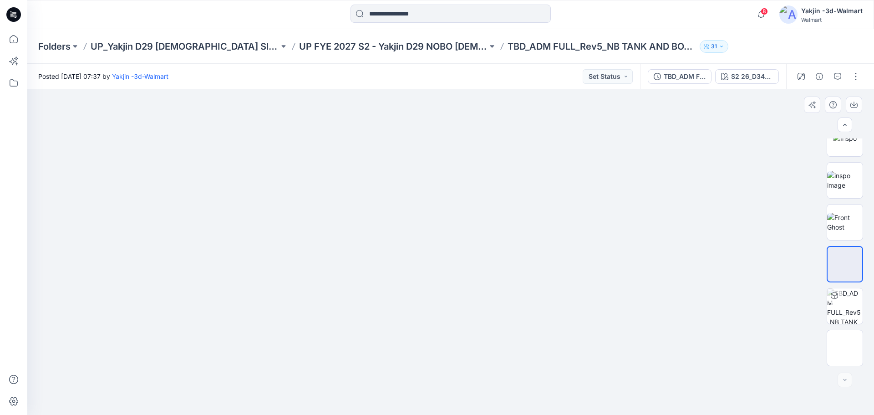
drag, startPoint x: 619, startPoint y: 371, endPoint x: 430, endPoint y: 377, distance: 188.6
click at [430, 316] on div at bounding box center [450, 252] width 847 height 326
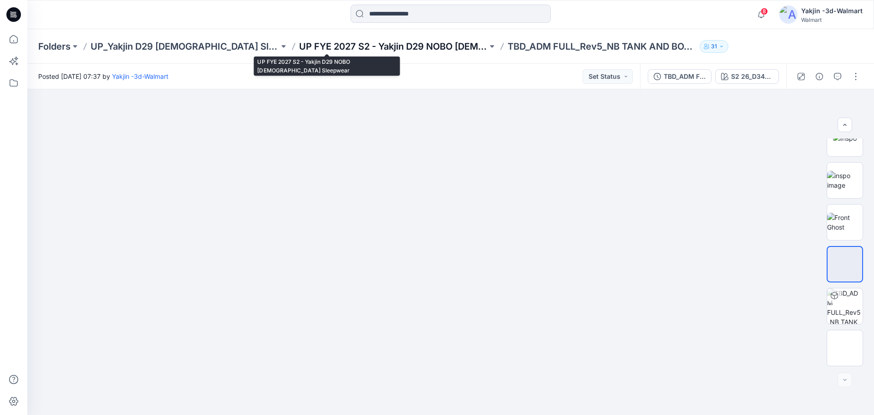
click at [374, 43] on p "UP FYE 2027 S2 - Yakjin D29 NOBO [DEMOGRAPHIC_DATA] Sleepwear" at bounding box center [393, 46] width 188 height 13
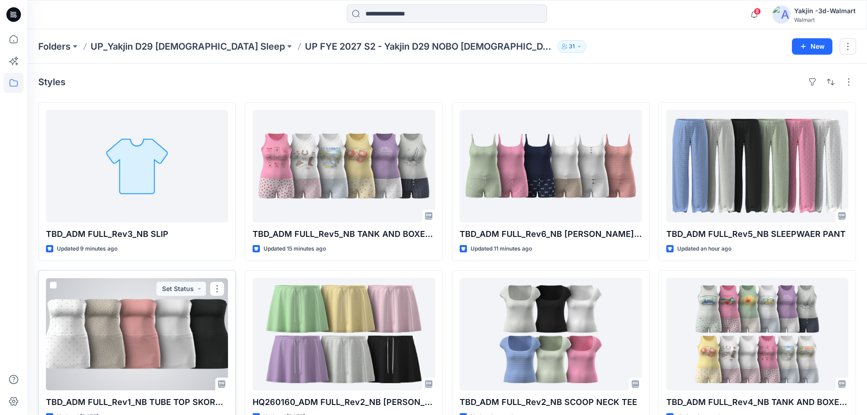
click at [226, 276] on div "TBD_ADM FULL_Rev1_NB TUBE TOP SKORT SET Updated [DATE] Set Status" at bounding box center [137, 349] width 198 height 159
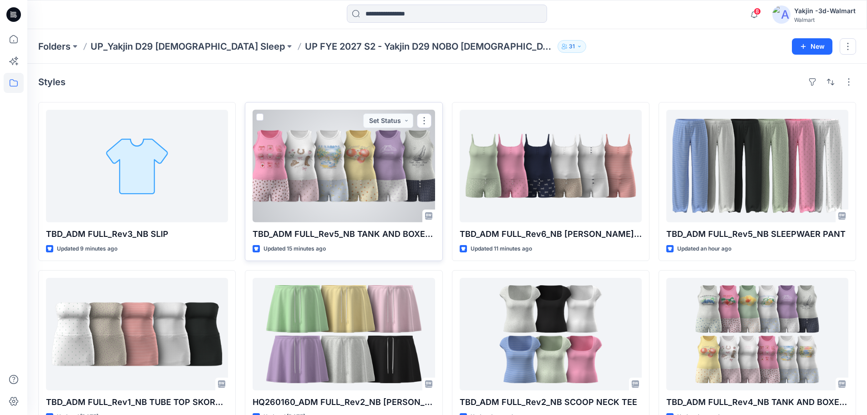
click at [344, 181] on div at bounding box center [344, 166] width 182 height 112
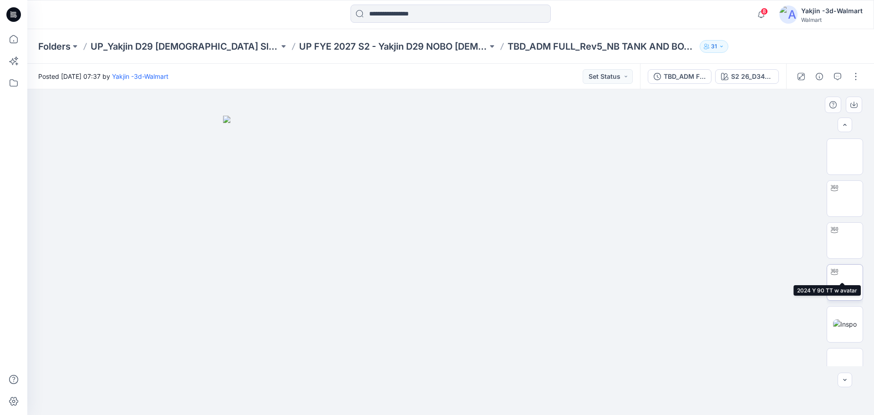
scroll to position [137, 0]
click at [692, 313] on img at bounding box center [845, 313] width 0 height 0
drag, startPoint x: 456, startPoint y: 265, endPoint x: 572, endPoint y: 265, distance: 116.1
click at [572, 265] on div at bounding box center [450, 252] width 847 height 326
click at [249, 225] on div at bounding box center [450, 252] width 847 height 326
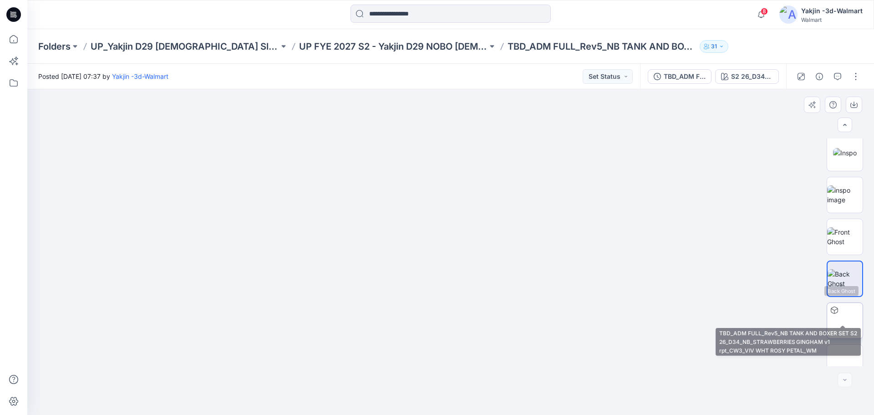
scroll to position [186, 0]
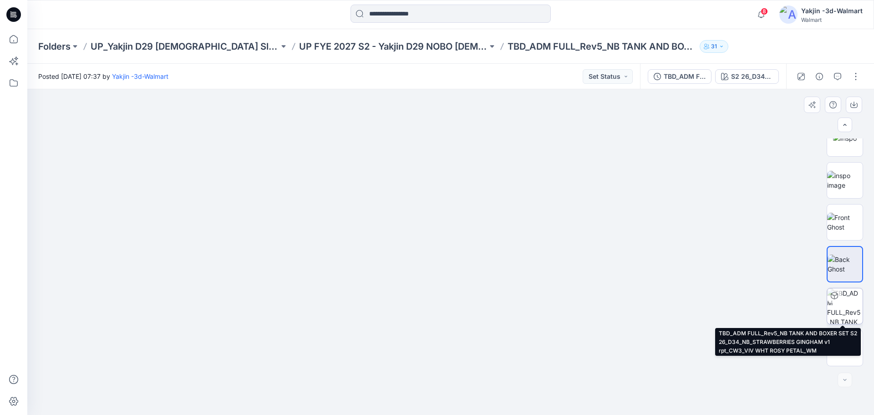
click at [692, 310] on img at bounding box center [845, 306] width 36 height 36
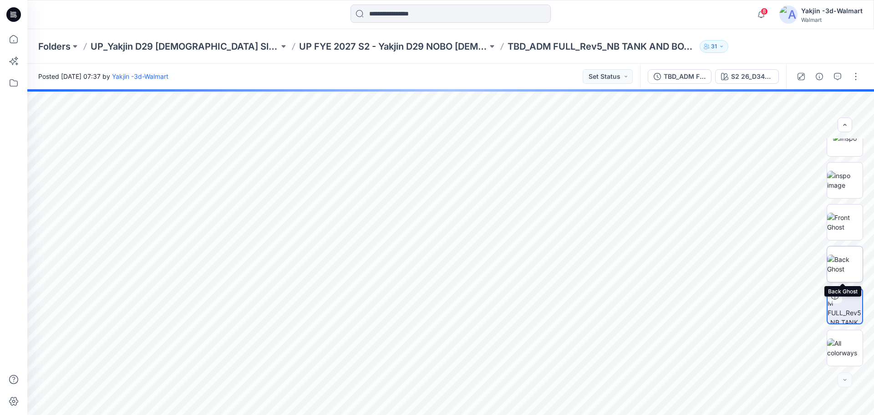
click at [692, 258] on img at bounding box center [845, 264] width 36 height 19
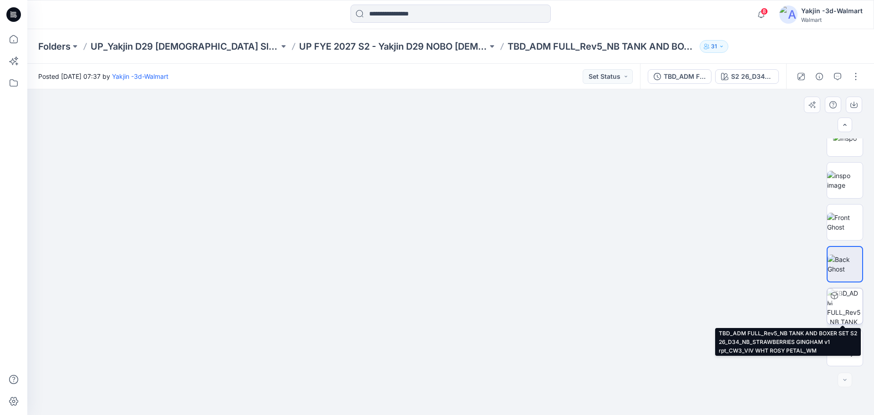
click at [692, 301] on img at bounding box center [845, 306] width 36 height 36
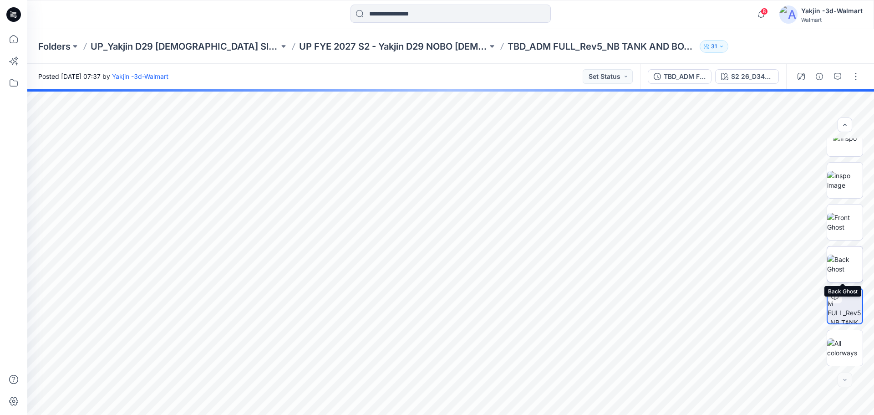
click at [692, 273] on img at bounding box center [845, 264] width 36 height 19
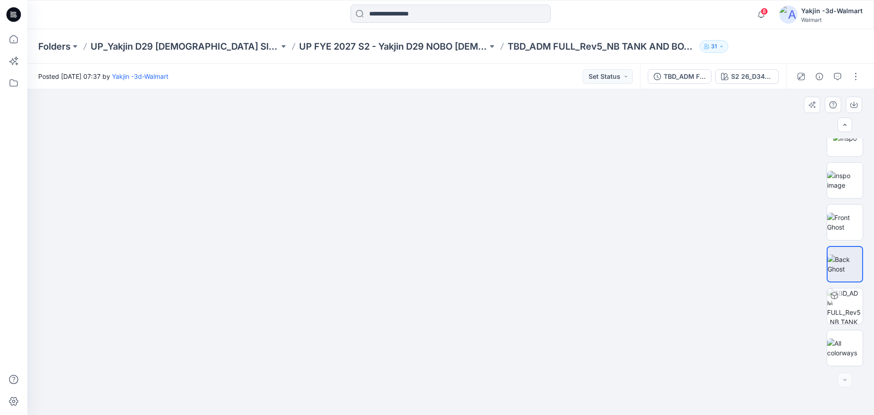
drag, startPoint x: 581, startPoint y: 312, endPoint x: 347, endPoint y: 306, distance: 234.1
click at [347, 306] on div at bounding box center [450, 252] width 847 height 326
drag, startPoint x: 347, startPoint y: 306, endPoint x: 519, endPoint y: 288, distance: 172.2
click at [499, 289] on div at bounding box center [450, 252] width 847 height 326
click at [360, 46] on p "UP FYE 2027 S2 - Yakjin D29 NOBO [DEMOGRAPHIC_DATA] Sleepwear" at bounding box center [393, 46] width 188 height 13
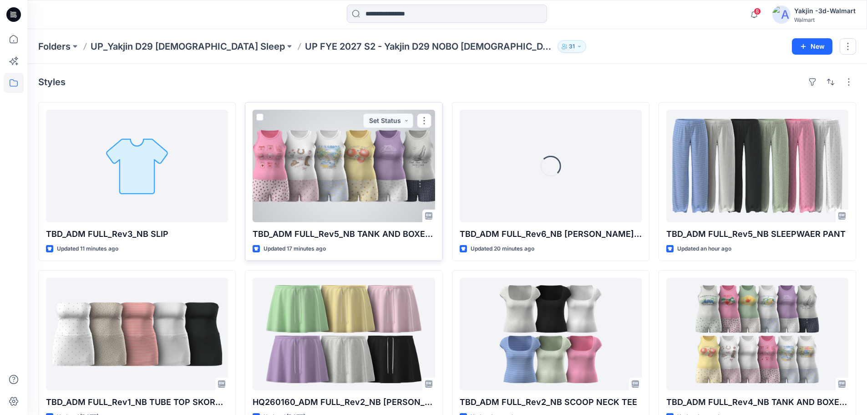
click at [316, 173] on div at bounding box center [344, 166] width 182 height 112
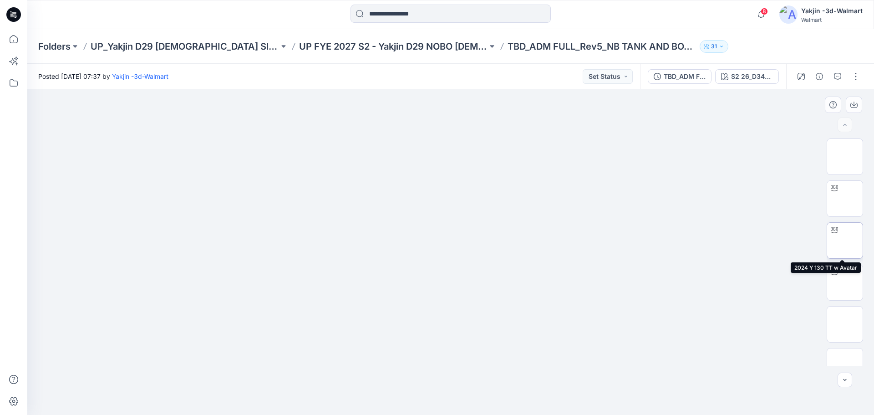
click at [692, 240] on img at bounding box center [845, 240] width 0 height 0
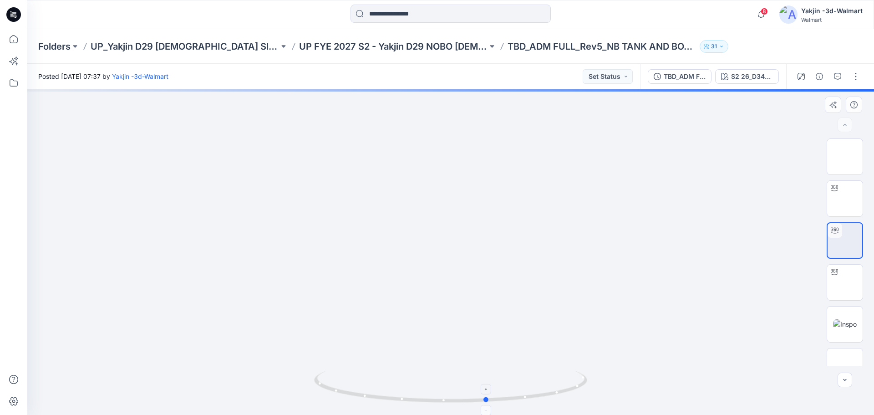
drag, startPoint x: 630, startPoint y: 373, endPoint x: 394, endPoint y: 392, distance: 237.0
click at [394, 316] on div at bounding box center [450, 252] width 847 height 326
click at [692, 282] on img at bounding box center [845, 282] width 0 height 0
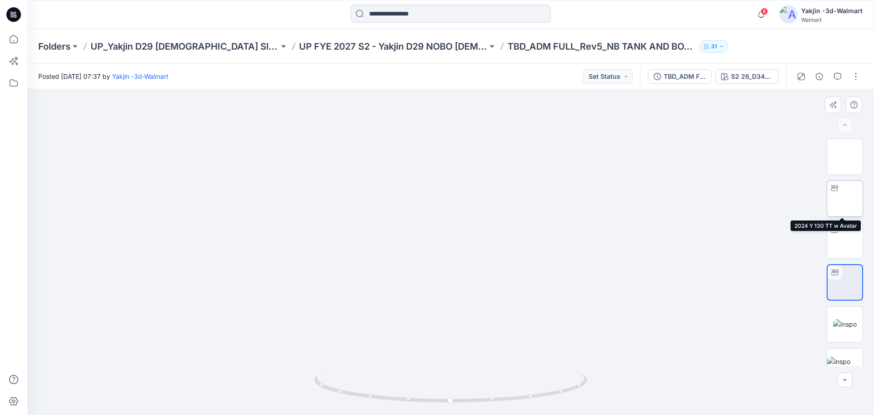
click at [692, 199] on img at bounding box center [845, 199] width 0 height 0
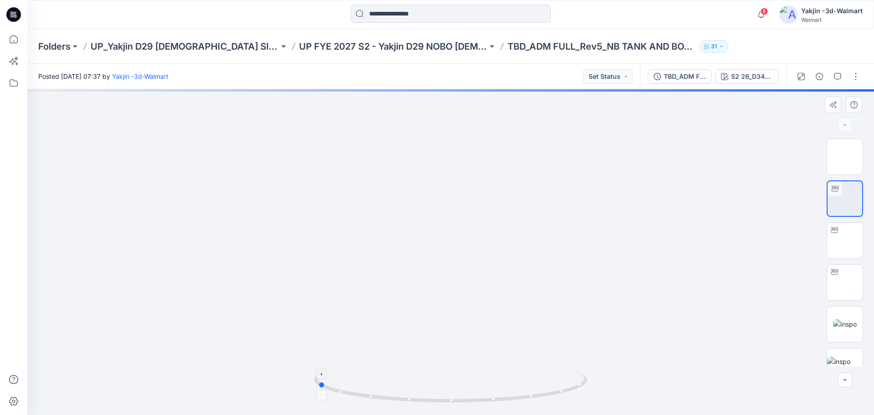
drag, startPoint x: 637, startPoint y: 363, endPoint x: 504, endPoint y: 376, distance: 134.1
click at [504, 316] on div at bounding box center [450, 252] width 847 height 326
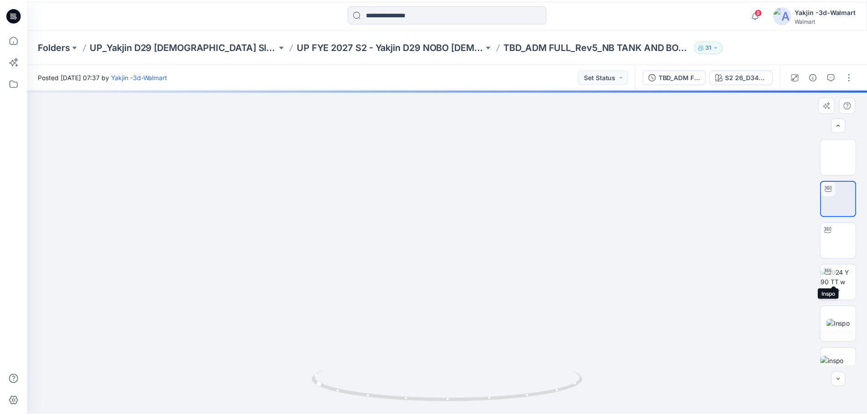
scroll to position [186, 0]
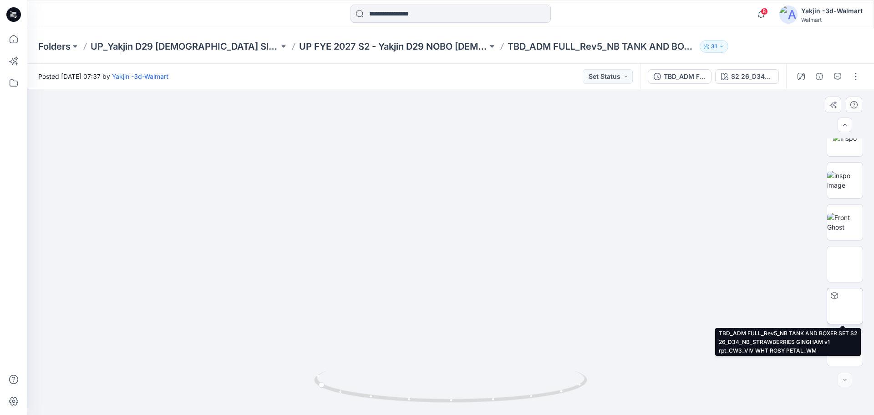
click at [692, 306] on img at bounding box center [845, 306] width 0 height 0
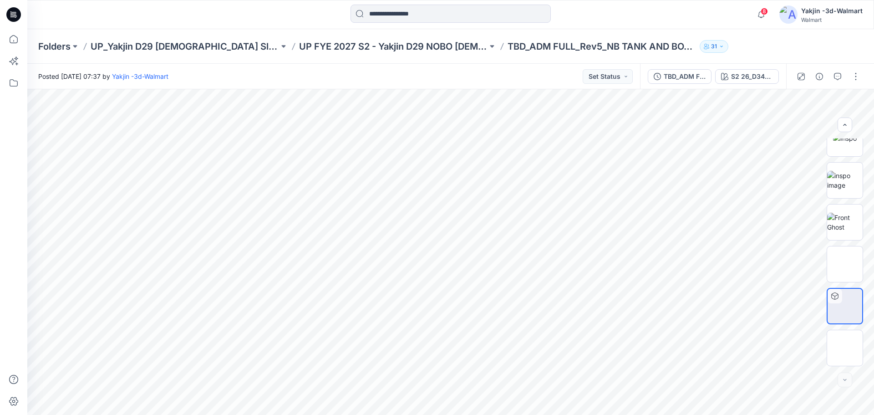
drag, startPoint x: 364, startPoint y: 41, endPoint x: 460, endPoint y: 2, distance: 103.7
click at [364, 41] on p "UP FYE 2027 S2 - Yakjin D29 NOBO [DEMOGRAPHIC_DATA] Sleepwear" at bounding box center [393, 46] width 188 height 13
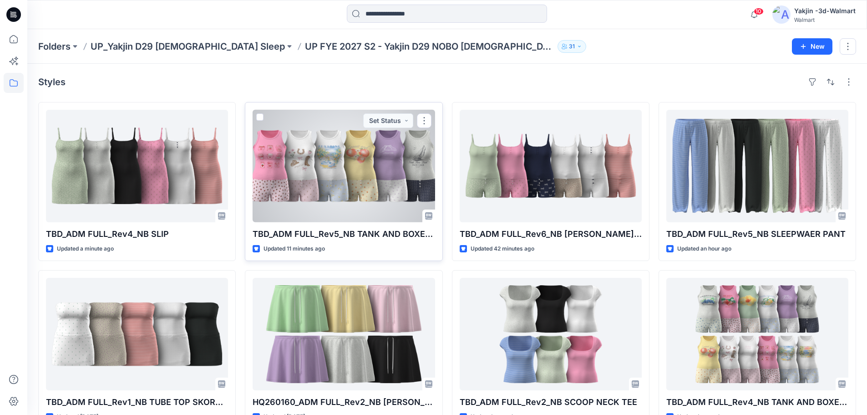
click at [366, 173] on div at bounding box center [344, 166] width 182 height 112
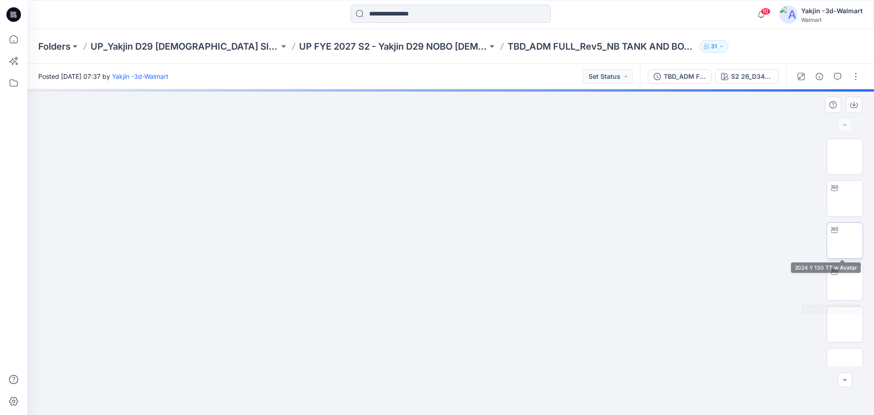
click at [845, 240] on img at bounding box center [845, 240] width 0 height 0
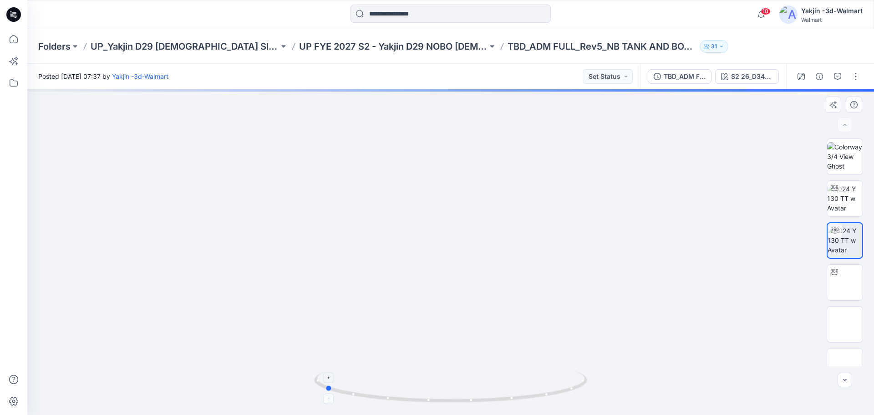
drag, startPoint x: 607, startPoint y: 379, endPoint x: 481, endPoint y: 382, distance: 126.1
click at [481, 382] on div at bounding box center [450, 252] width 847 height 326
click at [842, 191] on img at bounding box center [845, 198] width 36 height 29
drag, startPoint x: 571, startPoint y: 391, endPoint x: 418, endPoint y: 392, distance: 153.0
click at [418, 392] on icon at bounding box center [451, 388] width 275 height 34
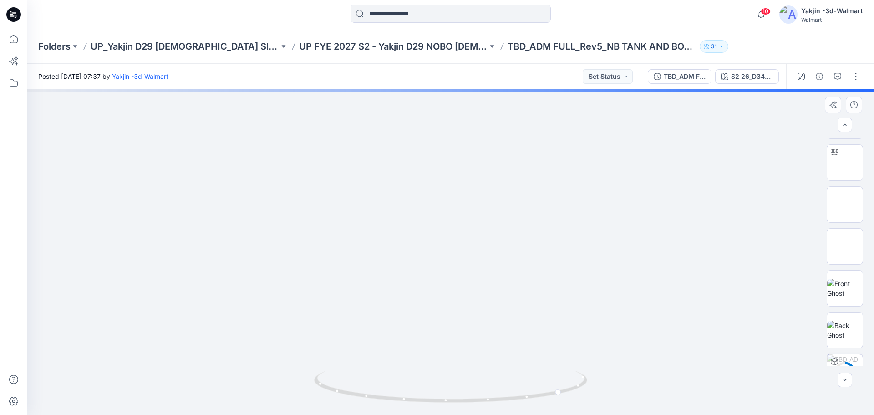
scroll to position [186, 0]
click at [844, 263] on img at bounding box center [845, 264] width 36 height 19
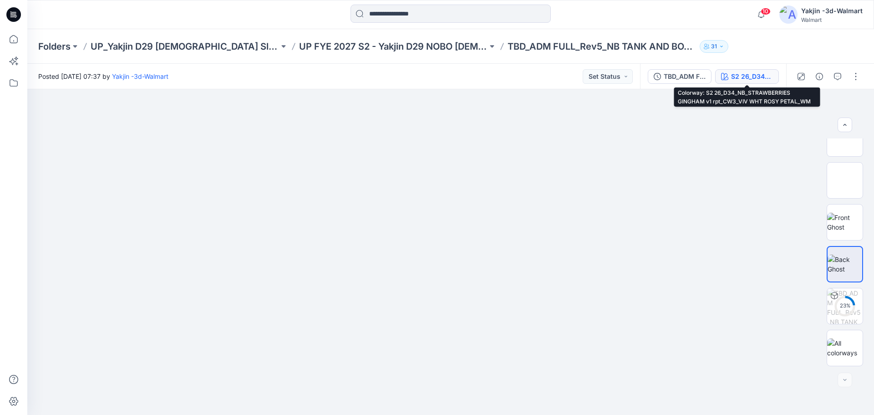
click at [754, 70] on button "S2 26_D34_NB_STRAWBERRIES GINGHAM v1 rpt_CW3_VIV WHT ROSY PETAL_WM" at bounding box center [747, 76] width 64 height 15
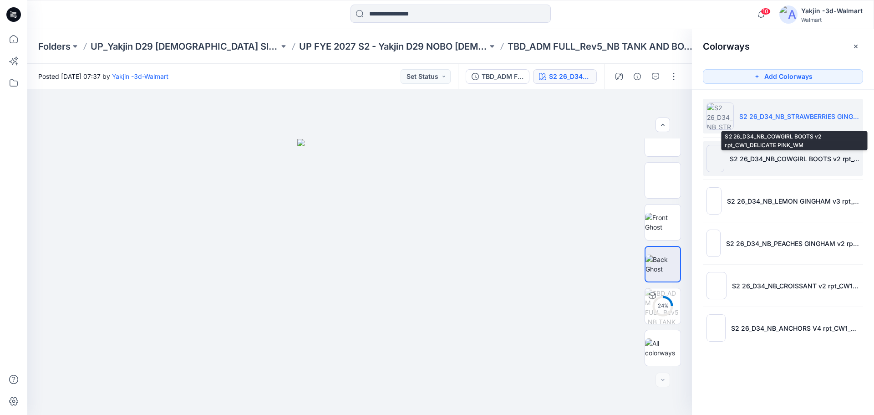
click at [769, 157] on p "S2 26_D34_NB_COWGIRL BOOTS v2 rpt_CW1_DELICATE PINK_WM" at bounding box center [795, 159] width 130 height 10
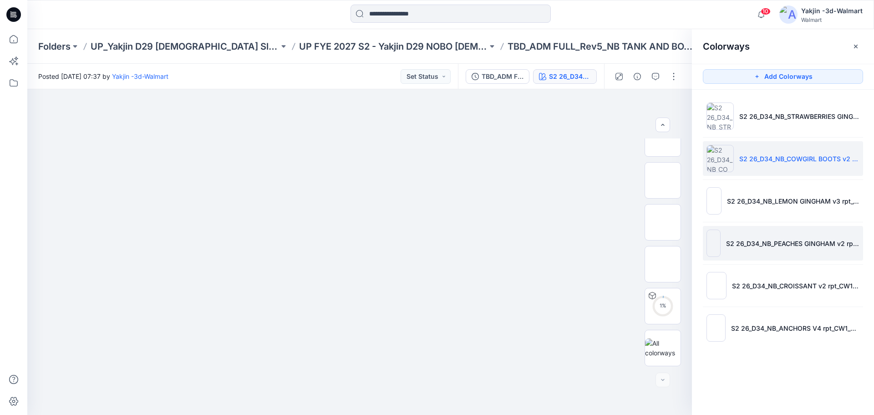
click at [774, 247] on p "S2 26_D34_NB_PEACHES GINGHAM v2 rpt_CW1_VIVID WHITE TENDER LEMON_WM" at bounding box center [792, 244] width 133 height 10
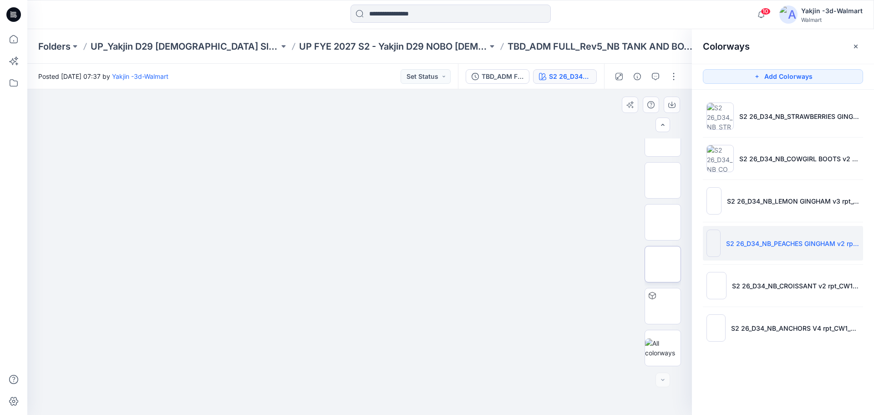
click at [663, 264] on img at bounding box center [663, 264] width 0 height 0
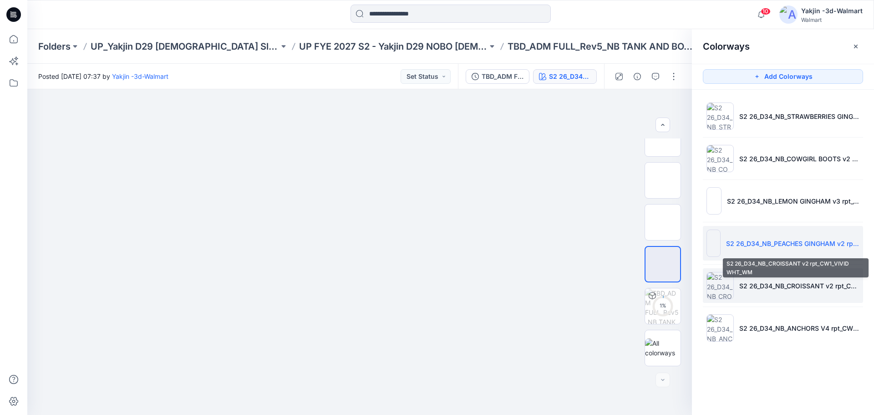
click at [767, 288] on p "S2 26_D34_NB_CROISSANT v2 rpt_CW1_VIVID WHT_WM" at bounding box center [799, 286] width 120 height 10
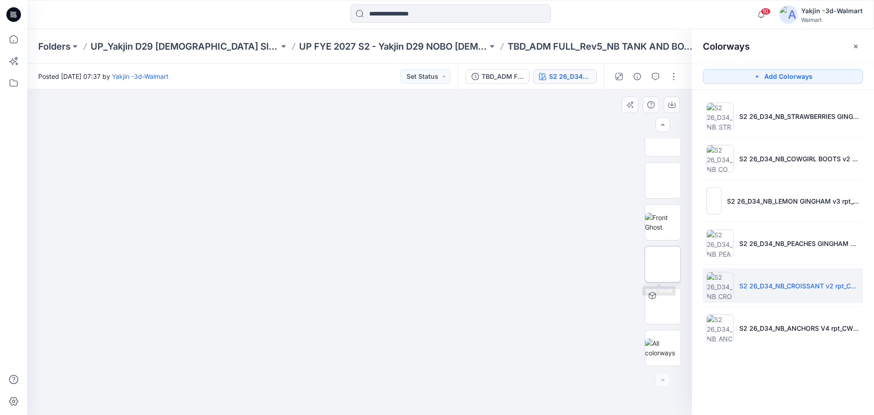
click at [663, 264] on img at bounding box center [663, 264] width 0 height 0
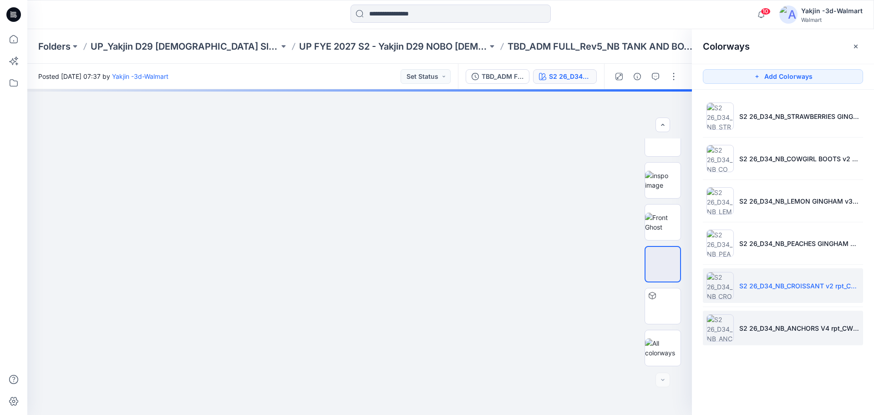
click at [755, 327] on p "S2 26_D34_NB_ANCHORS V4 rpt_CW1_BLUE SAPPHIRE_WM" at bounding box center [799, 328] width 120 height 10
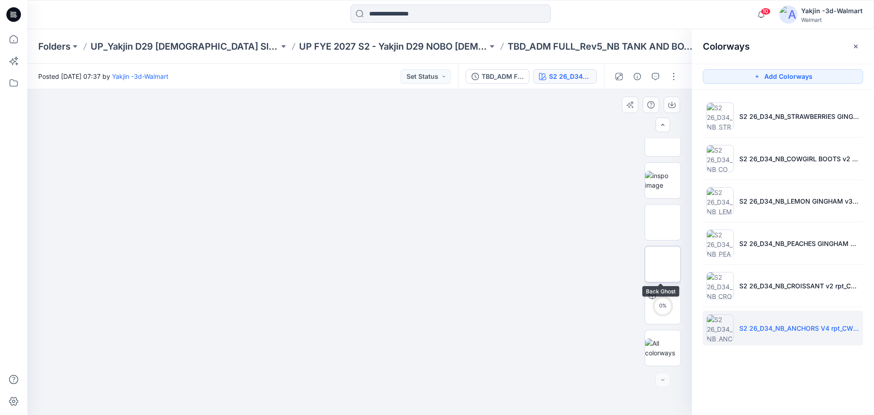
click at [663, 264] on img at bounding box center [663, 264] width 0 height 0
drag, startPoint x: 299, startPoint y: 306, endPoint x: 376, endPoint y: 317, distance: 77.3
click at [376, 139] on img at bounding box center [359, 139] width 125 height 0
click at [439, 317] on div at bounding box center [359, 252] width 665 height 326
drag, startPoint x: 459, startPoint y: 315, endPoint x: 510, endPoint y: 321, distance: 51.8
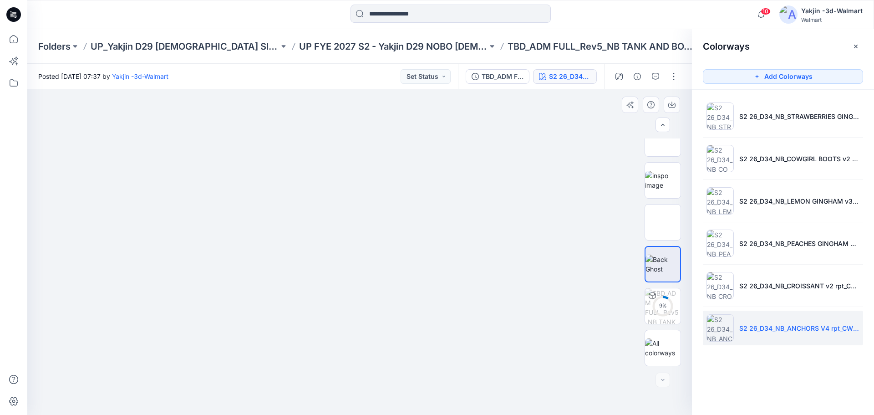
click at [487, 319] on div at bounding box center [359, 252] width 665 height 326
